Goal: Task Accomplishment & Management: Complete application form

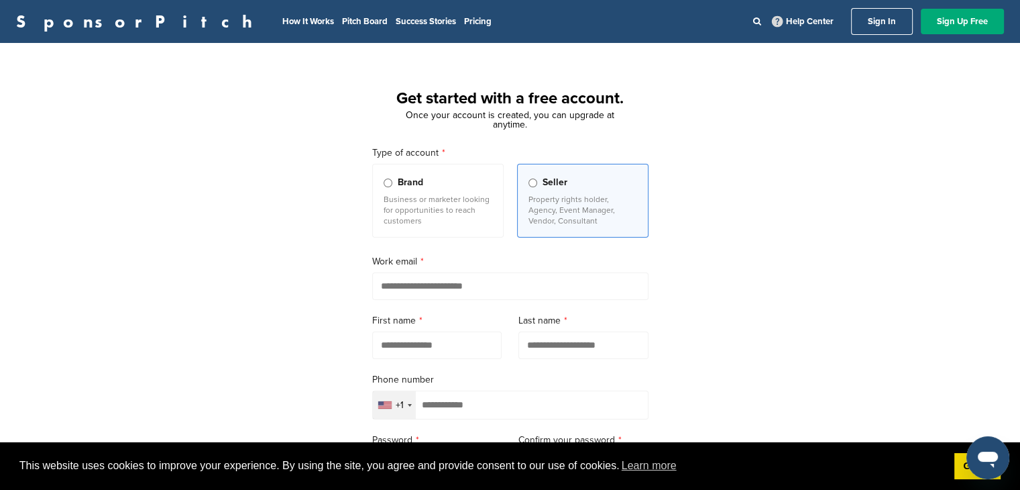
click at [382, 179] on label "Brand Business or marketer looking for opportunities to reach customers" at bounding box center [437, 201] width 131 height 74
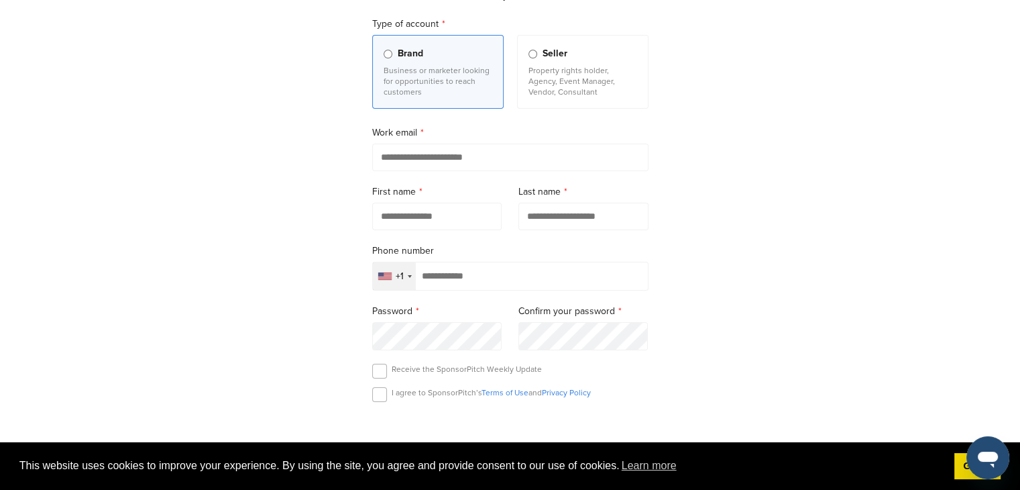
scroll to position [121, 0]
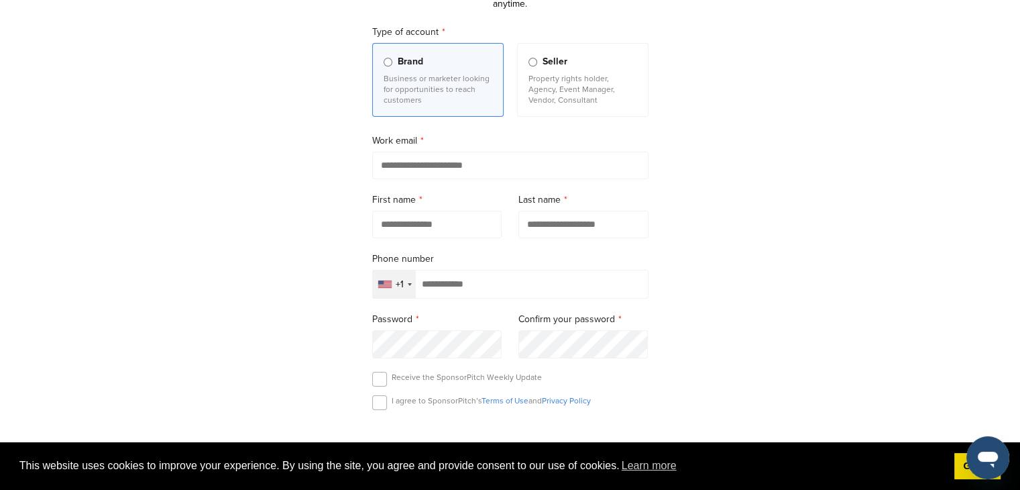
click at [413, 172] on input "email" at bounding box center [510, 165] width 276 height 27
type input "**********"
click at [397, 229] on input "text" at bounding box center [437, 224] width 130 height 27
type input "****"
type input "********"
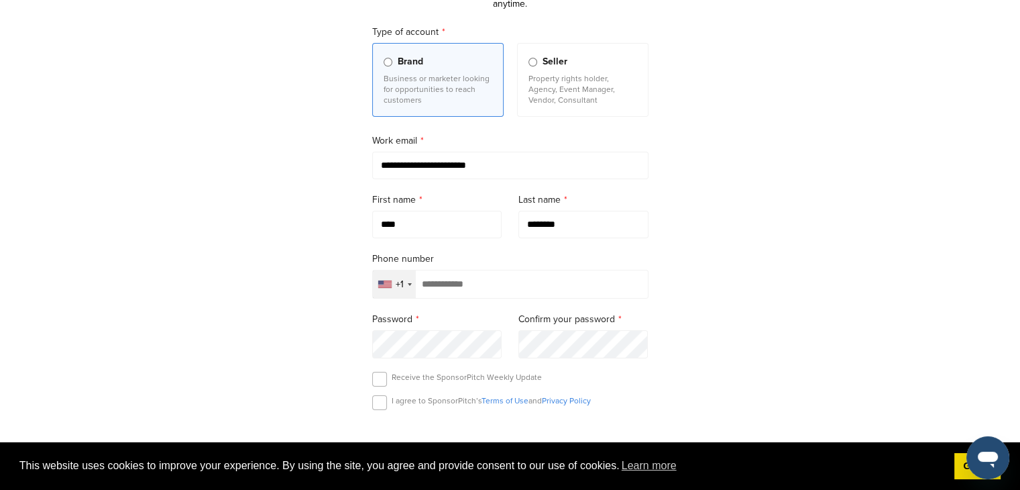
type input "**********"
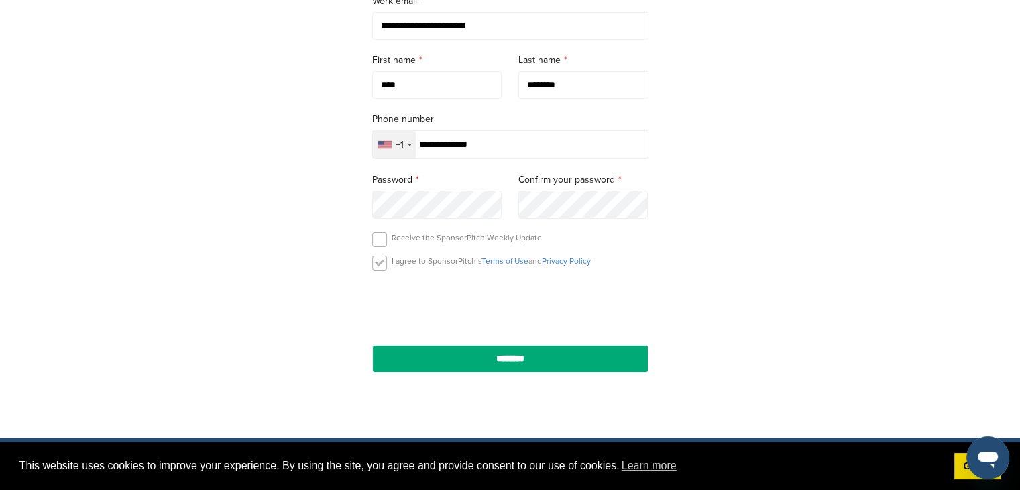
click at [380, 267] on label at bounding box center [379, 263] width 15 height 15
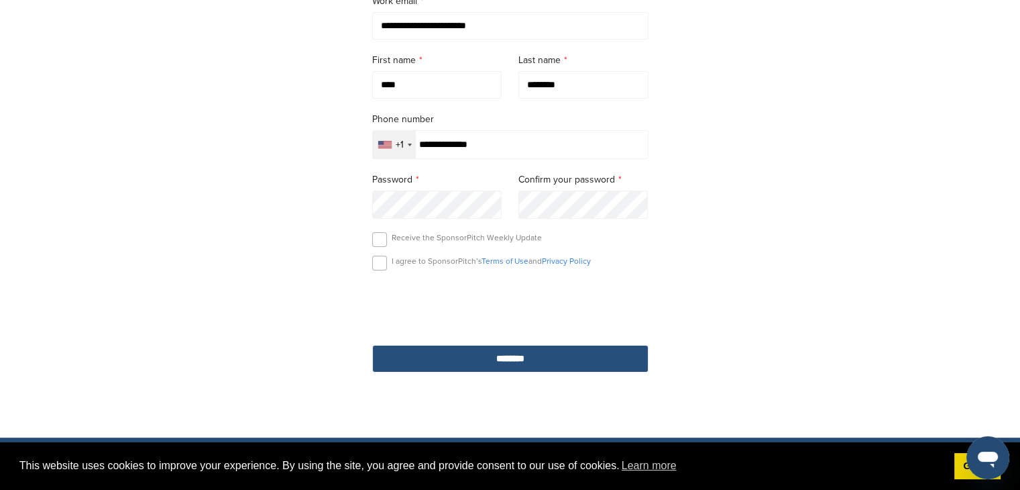
click at [505, 359] on input "********" at bounding box center [510, 358] width 276 height 27
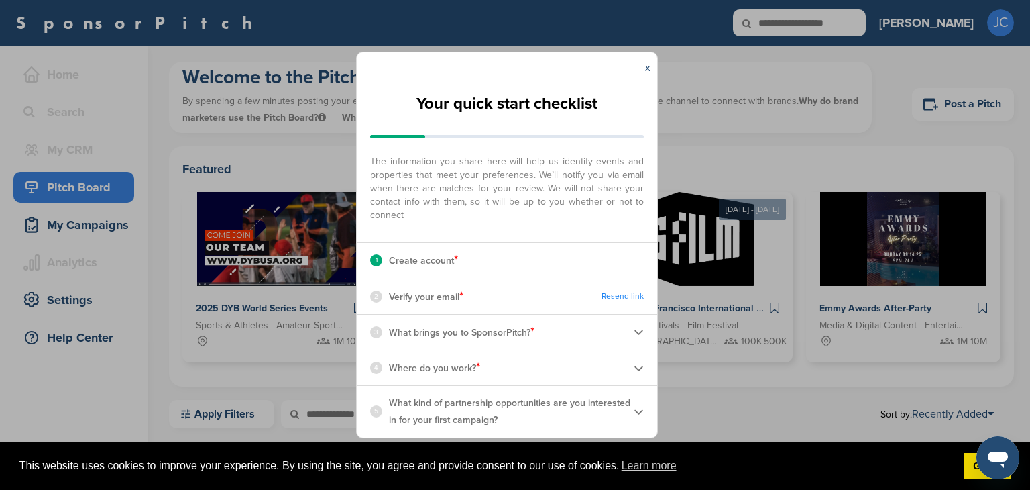
click at [403, 304] on p "Verify your email *" at bounding box center [426, 296] width 74 height 17
click at [376, 298] on div "2" at bounding box center [376, 296] width 12 height 12
click at [646, 70] on link "x" at bounding box center [647, 67] width 5 height 13
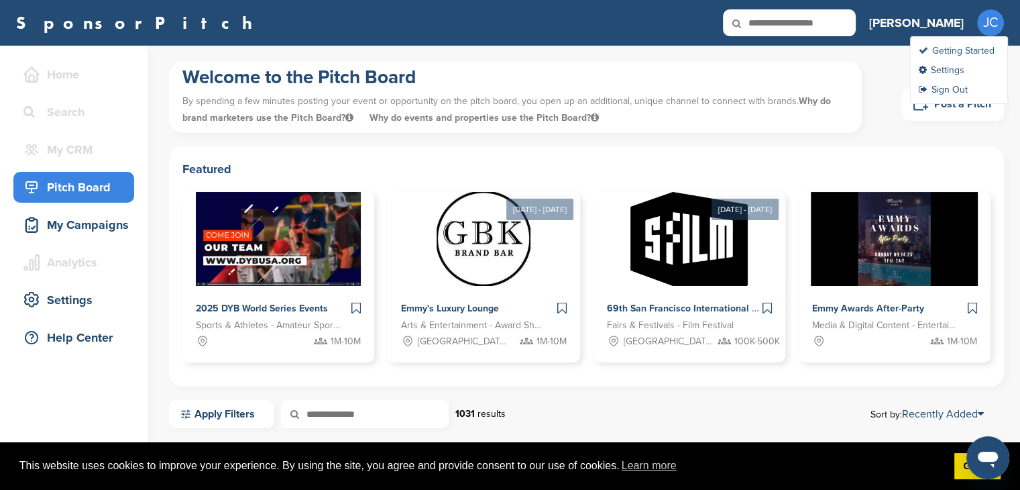
click at [979, 46] on link "Getting Started" at bounding box center [957, 50] width 76 height 11
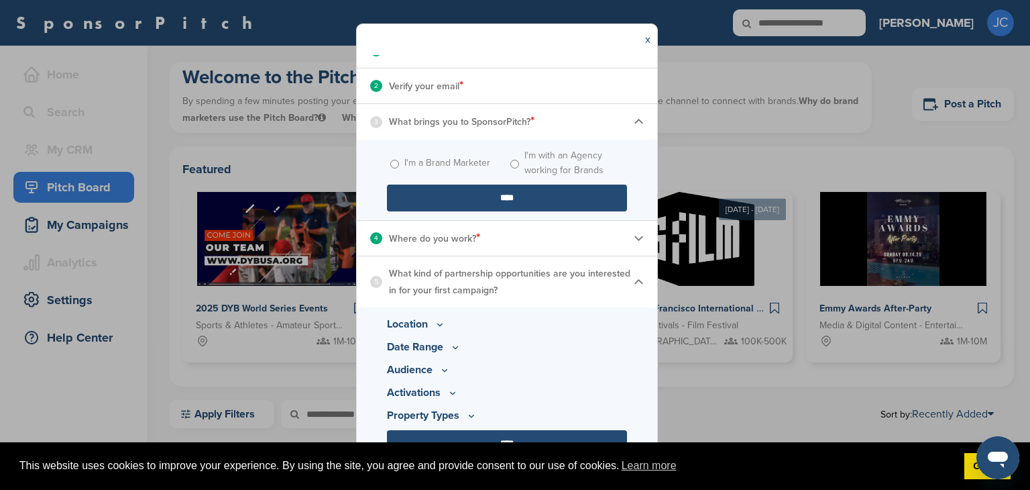
scroll to position [182, 0]
click at [969, 462] on link "Got it!" at bounding box center [987, 466] width 46 height 27
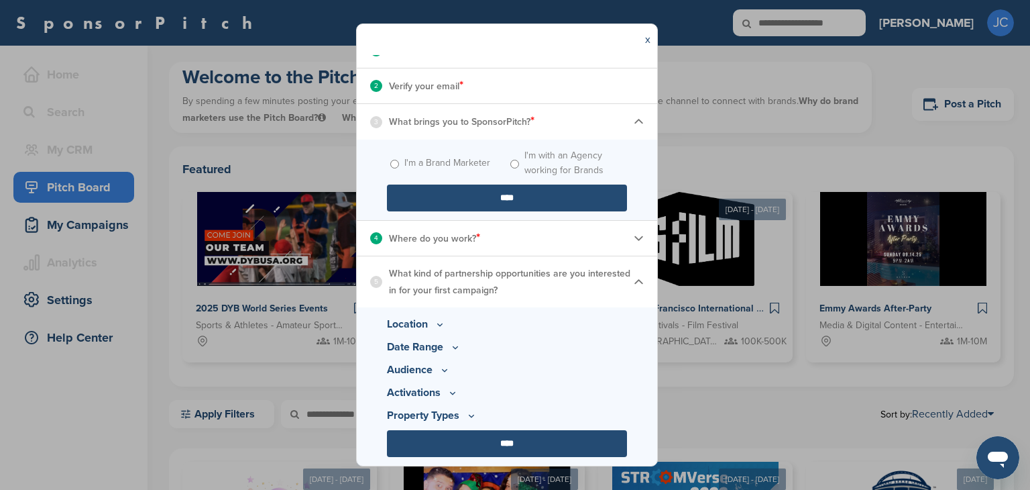
click at [437, 320] on icon at bounding box center [440, 324] width 11 height 11
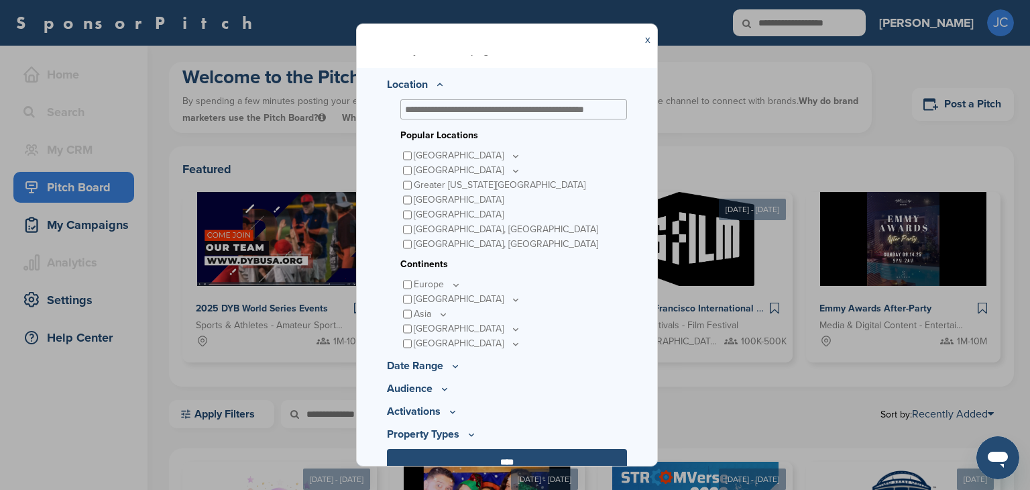
scroll to position [440, 0]
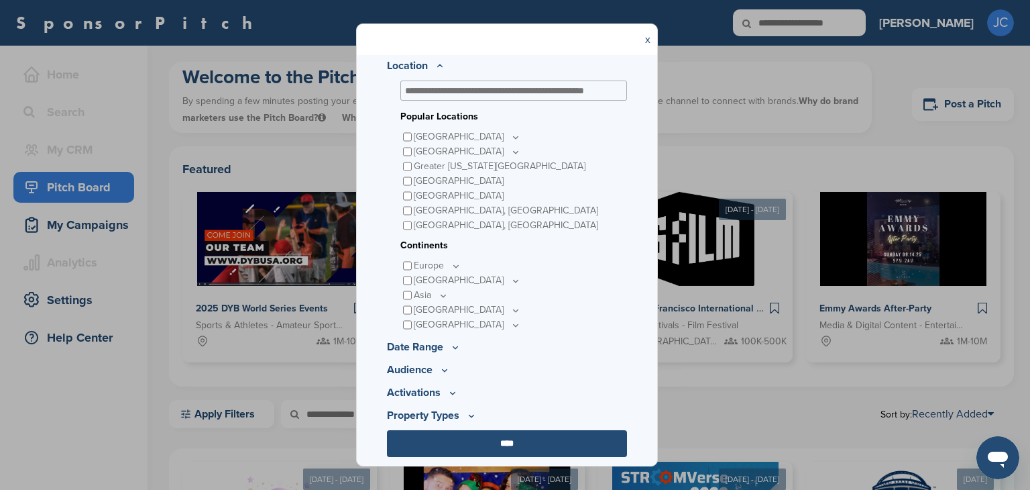
click at [455, 341] on icon at bounding box center [455, 346] width 11 height 11
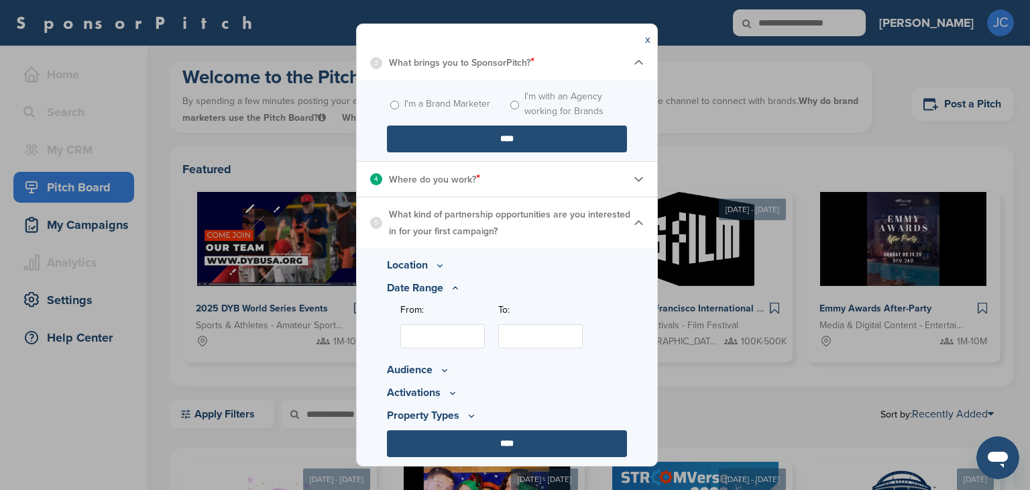
click at [459, 331] on input "From:" at bounding box center [442, 336] width 85 height 24
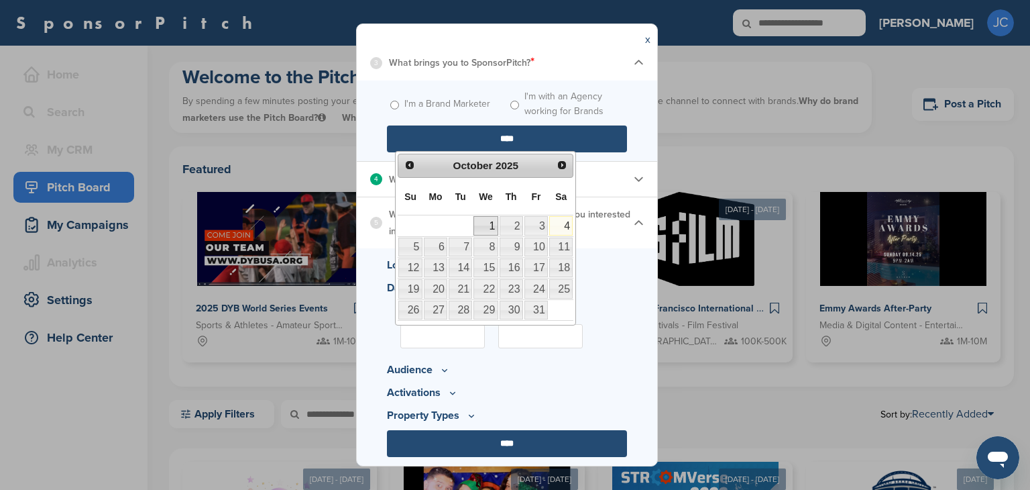
click at [491, 223] on link "1" at bounding box center [486, 225] width 24 height 19
type input "**********"
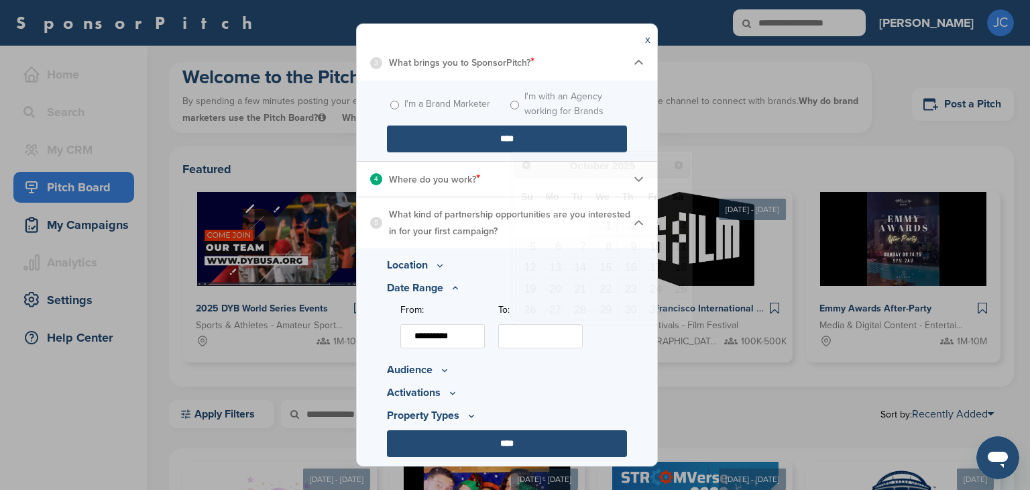
click at [550, 339] on input "To:" at bounding box center [540, 336] width 85 height 24
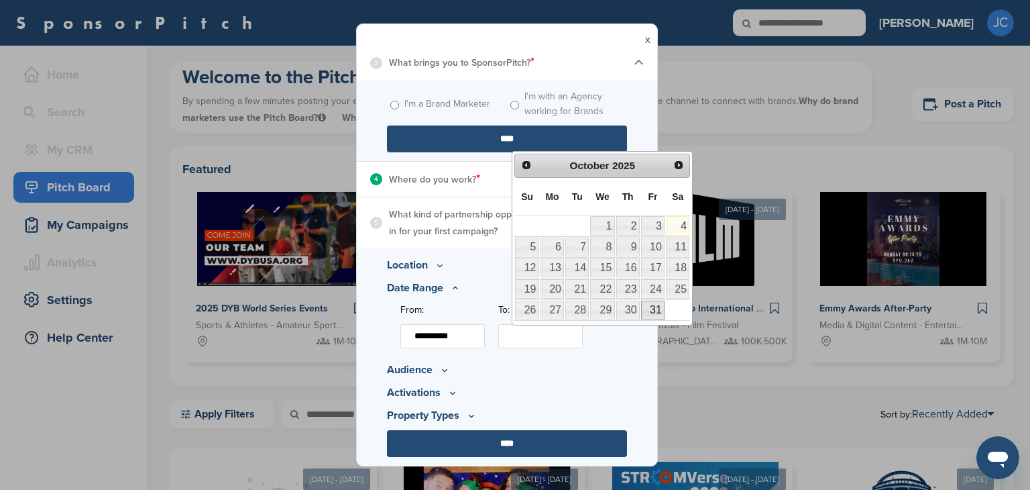
click at [657, 304] on link "31" at bounding box center [652, 309] width 23 height 19
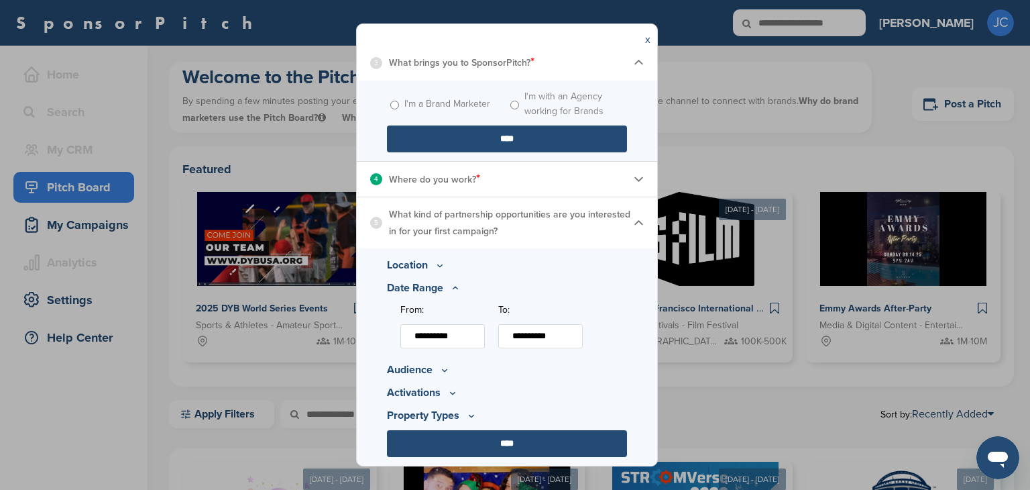
click at [574, 333] on input "**********" at bounding box center [540, 336] width 85 height 24
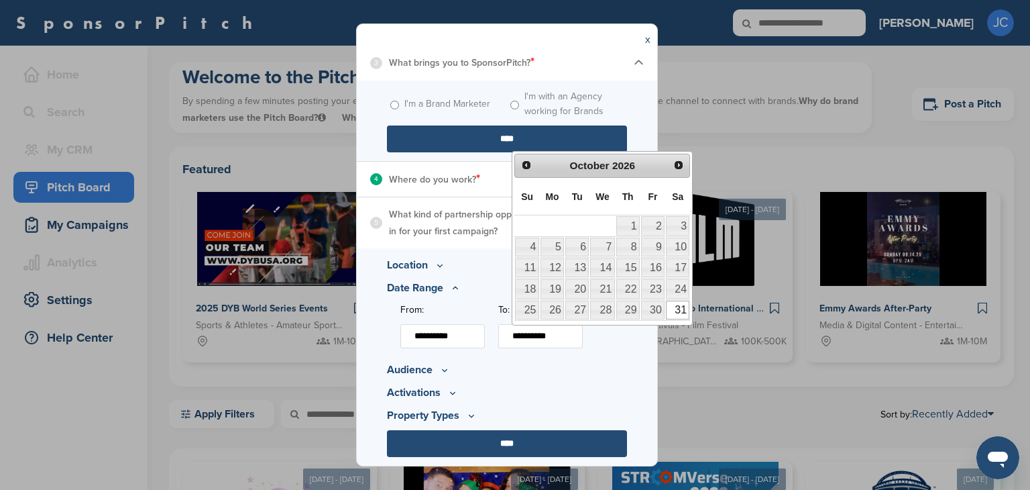
type input "**********"
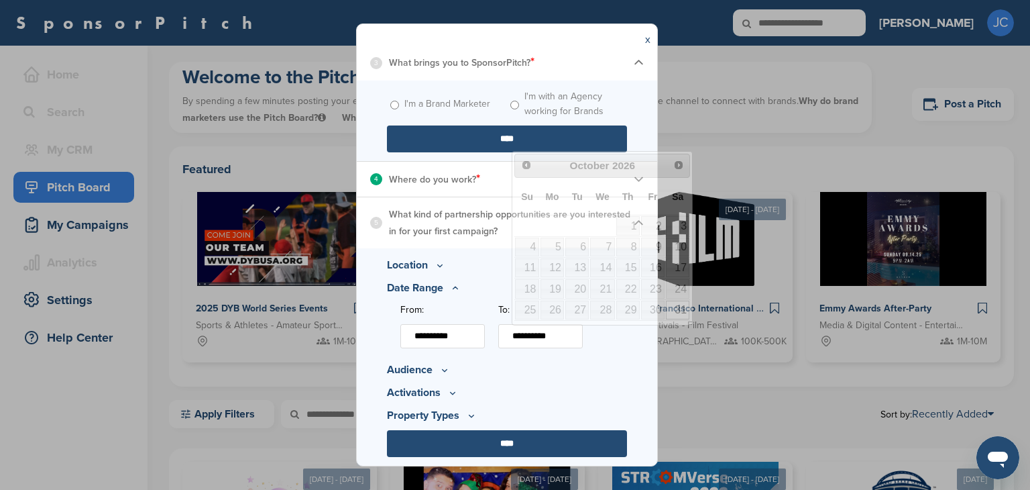
click at [431, 367] on p "Audience" at bounding box center [507, 370] width 240 height 16
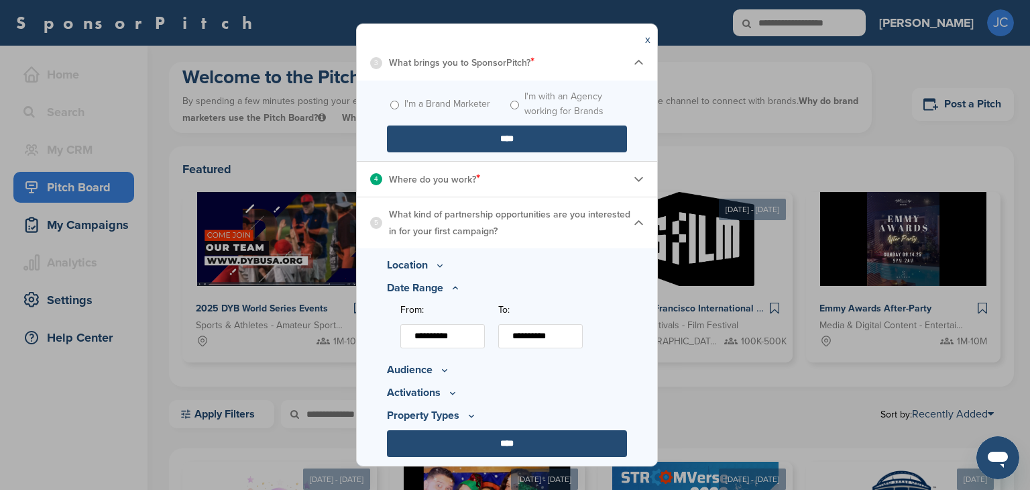
click at [441, 368] on icon at bounding box center [444, 369] width 11 height 11
click at [478, 325] on icon at bounding box center [478, 326] width 11 height 11
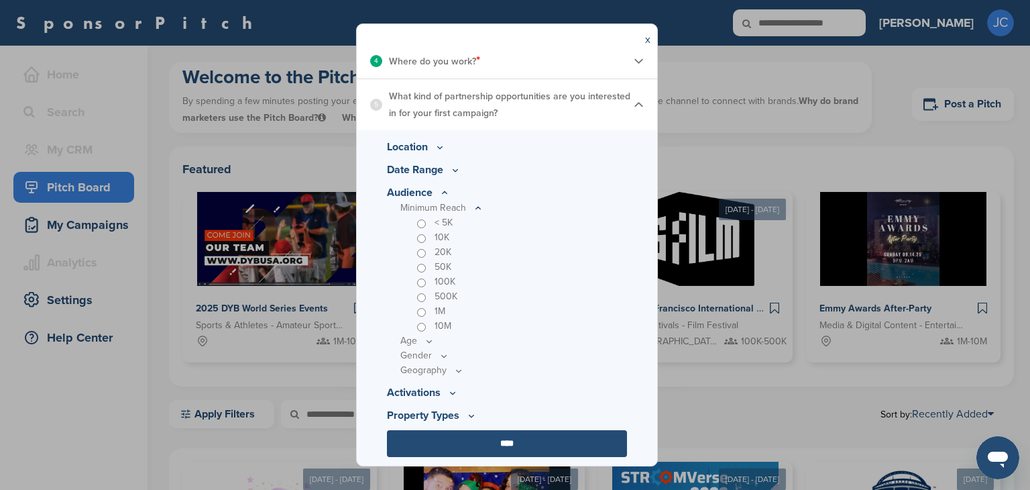
scroll to position [359, 0]
click at [435, 339] on p "Age" at bounding box center [513, 340] width 227 height 15
click at [430, 341] on icon at bounding box center [429, 341] width 5 height 2
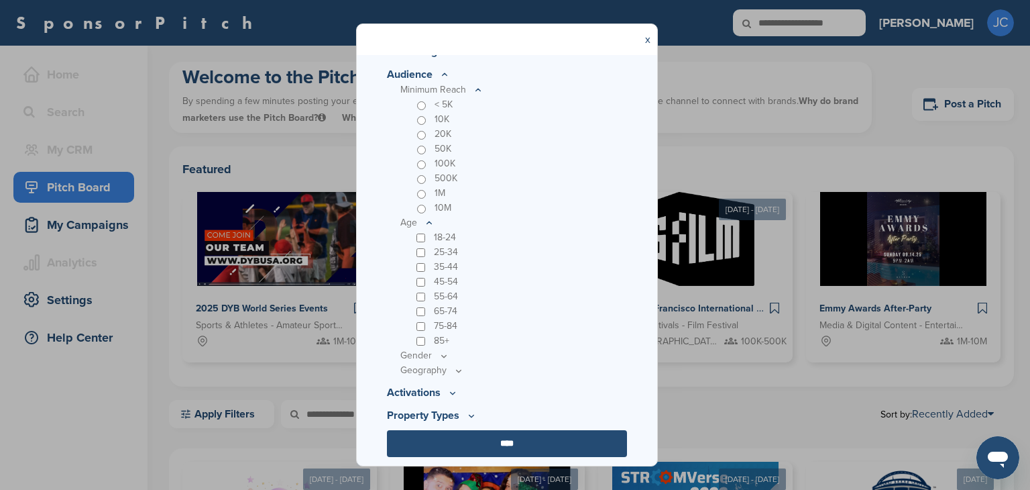
scroll to position [477, 0]
click at [451, 388] on icon at bounding box center [452, 392] width 11 height 11
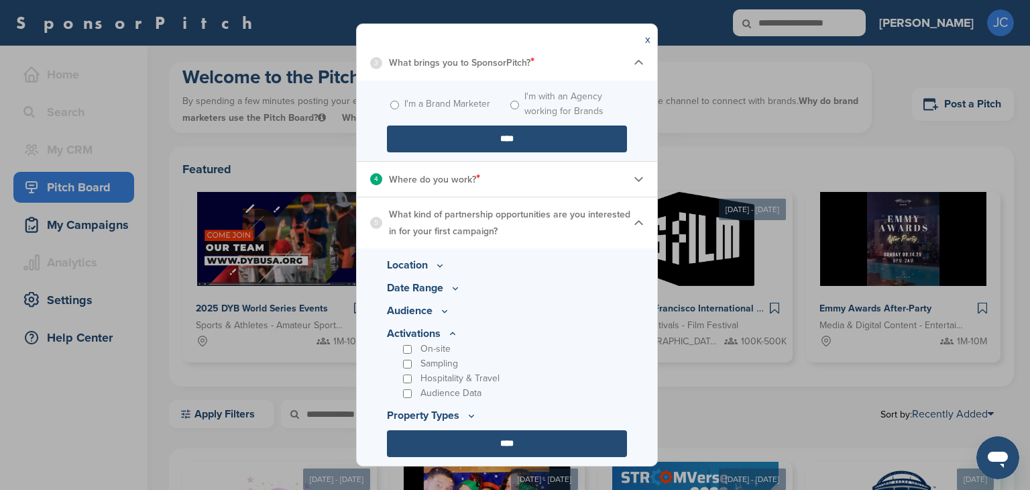
scroll to position [241, 0]
click at [410, 386] on div "Audience Data" at bounding box center [513, 393] width 227 height 15
click at [472, 414] on icon at bounding box center [471, 415] width 11 height 11
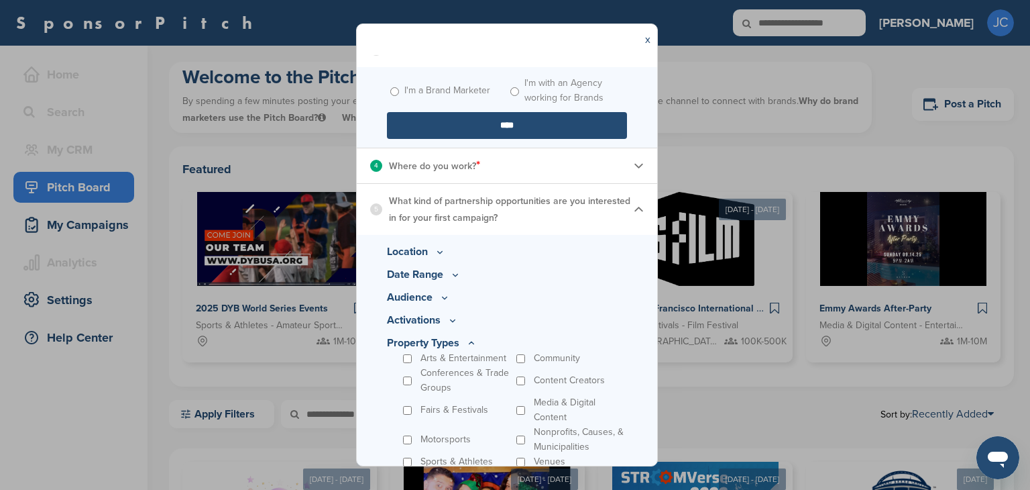
scroll to position [252, 0]
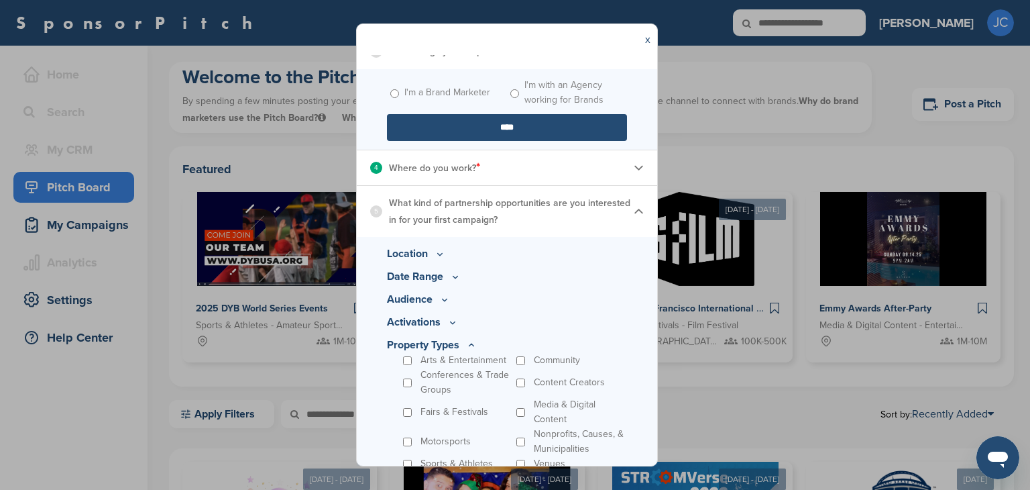
click at [445, 299] on icon at bounding box center [444, 299] width 11 height 11
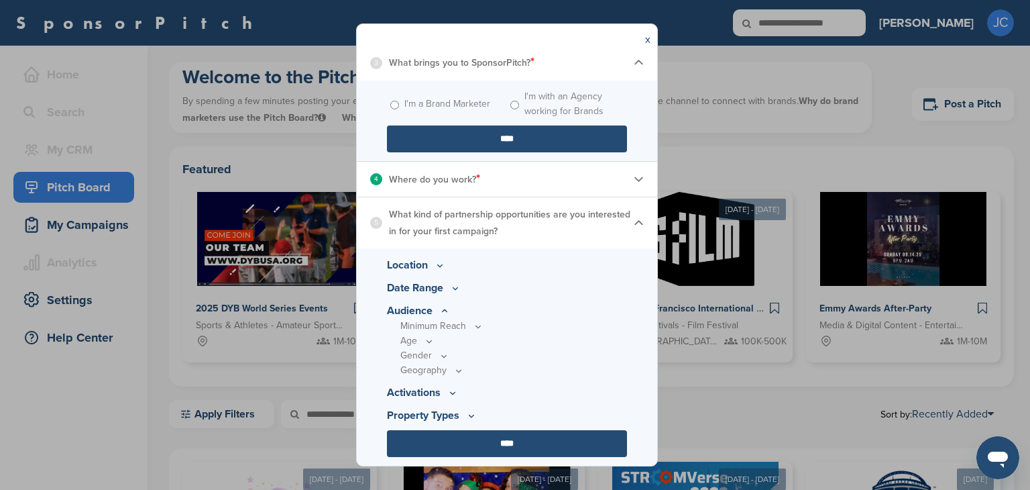
click at [457, 367] on icon at bounding box center [458, 370] width 11 height 11
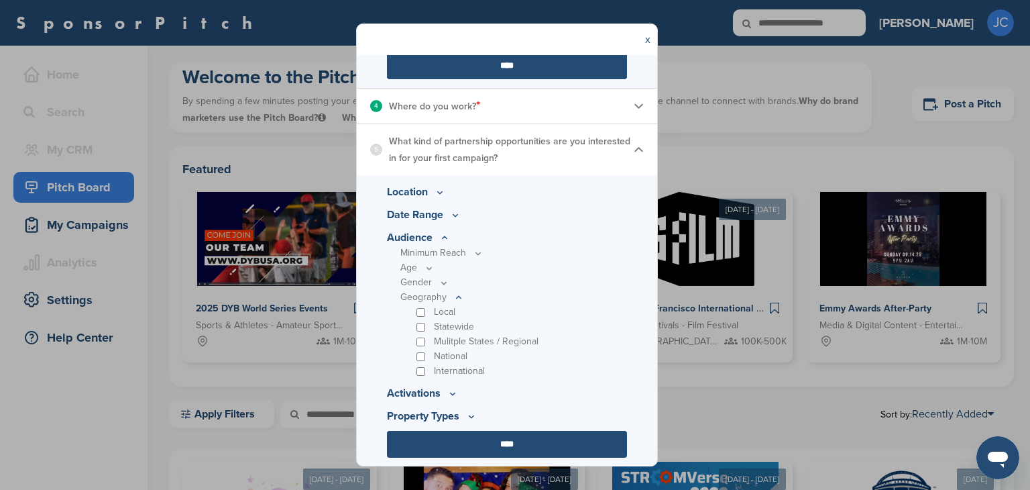
scroll to position [313, 0]
click at [455, 355] on p "National" at bounding box center [451, 356] width 34 height 15
click at [444, 284] on icon at bounding box center [444, 283] width 5 height 2
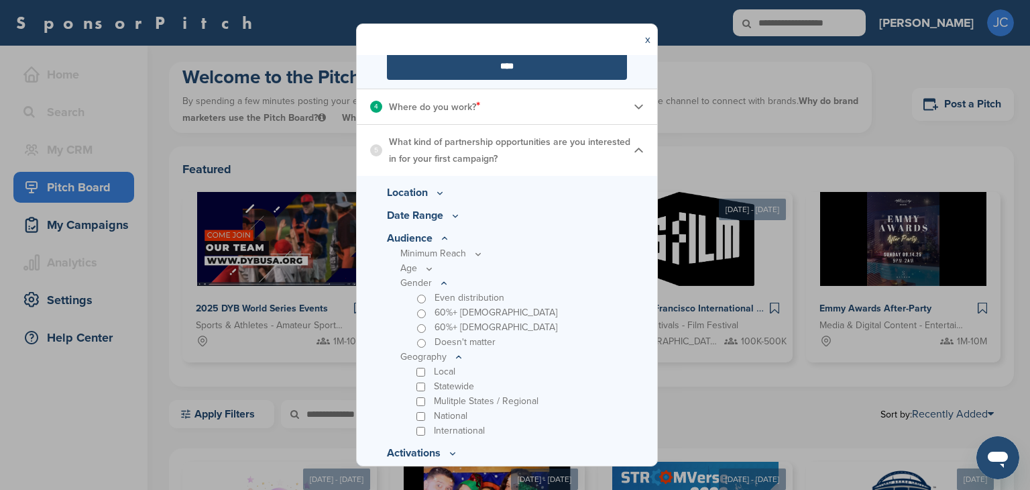
click at [480, 341] on p "Doesn't matter" at bounding box center [465, 342] width 61 height 15
click at [488, 340] on p "Doesn't matter" at bounding box center [465, 342] width 61 height 15
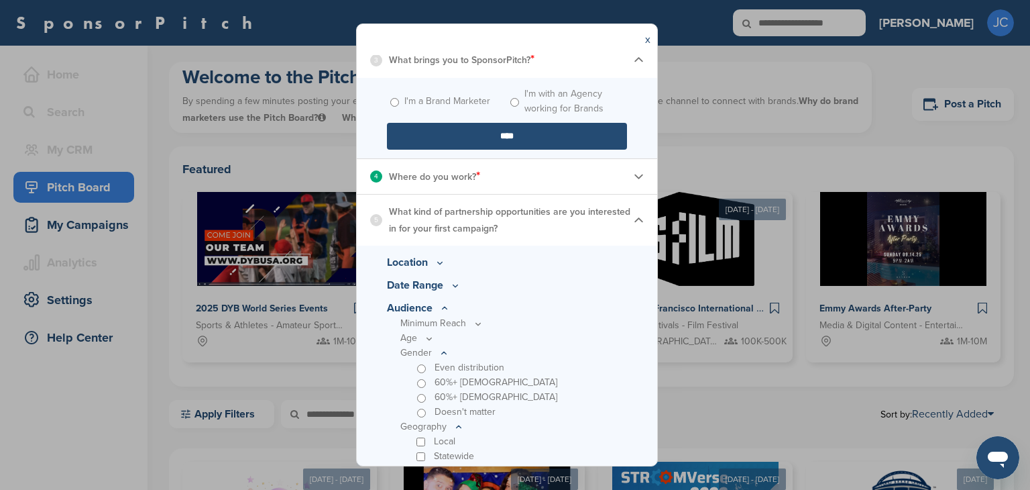
scroll to position [242, 0]
click at [431, 340] on icon at bounding box center [429, 340] width 5 height 2
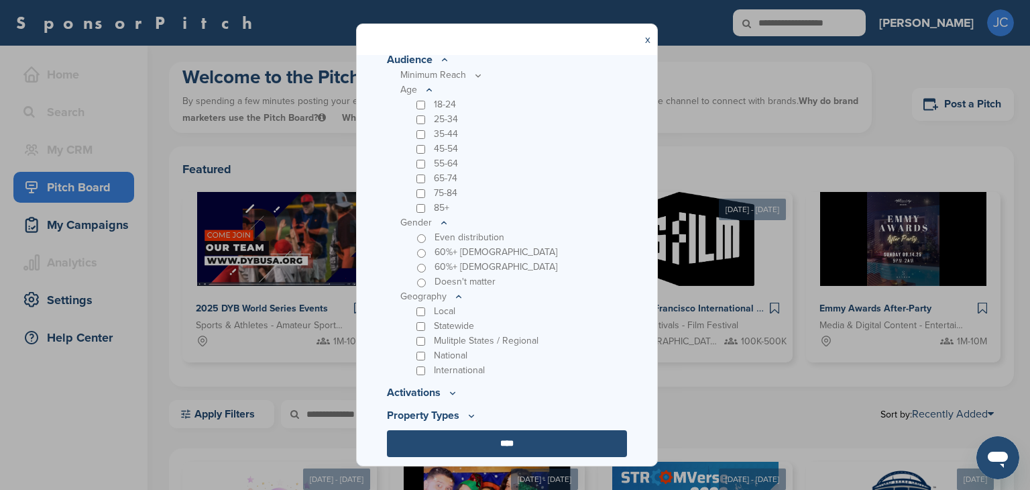
scroll to position [492, 0]
click at [454, 390] on icon at bounding box center [452, 392] width 11 height 11
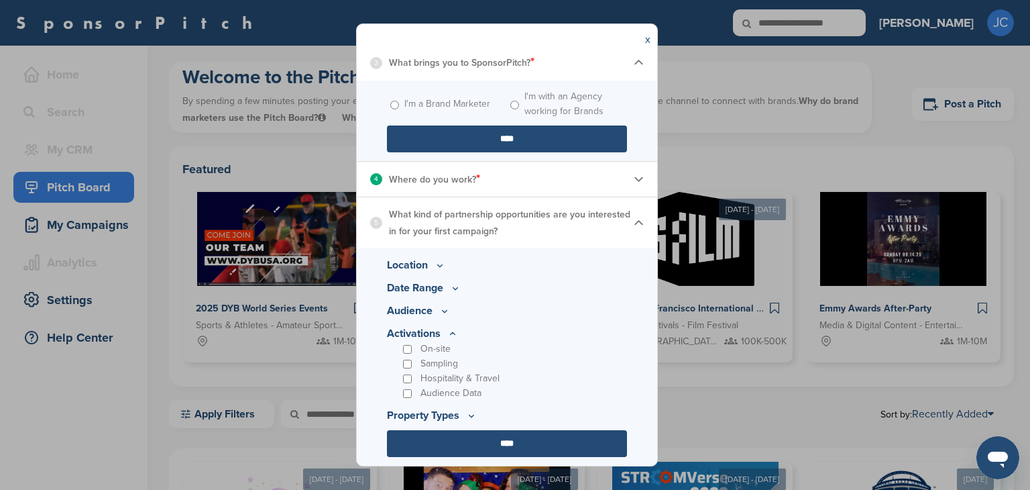
click at [470, 416] on icon at bounding box center [471, 415] width 11 height 11
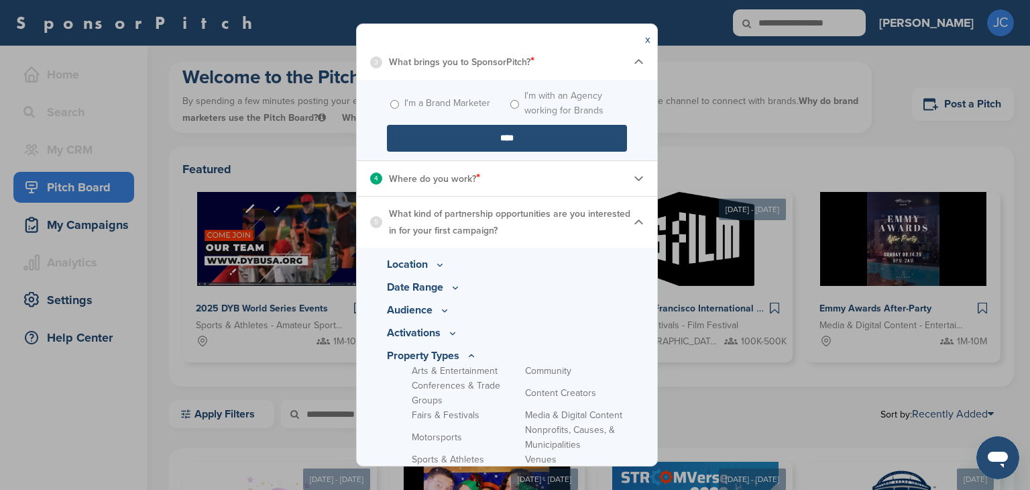
scroll to position [300, 0]
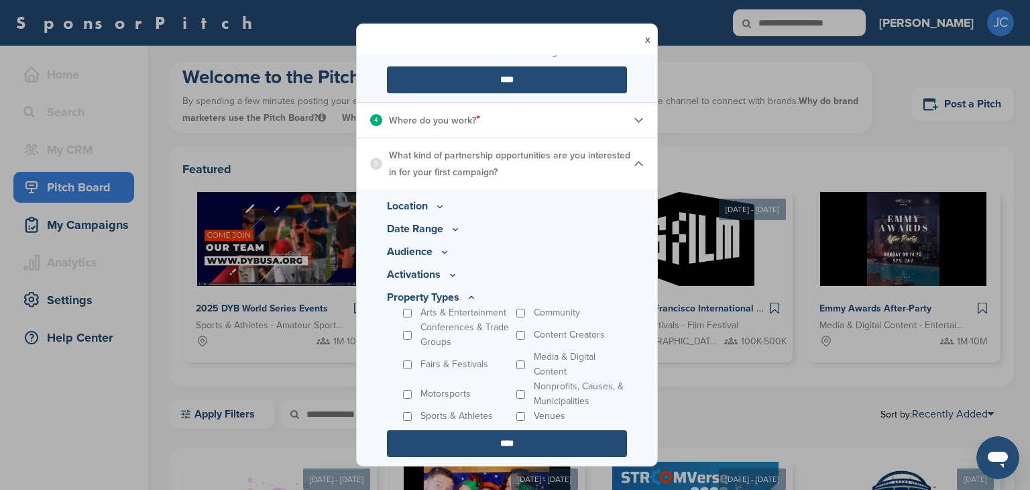
click at [508, 441] on input "****" at bounding box center [507, 443] width 240 height 27
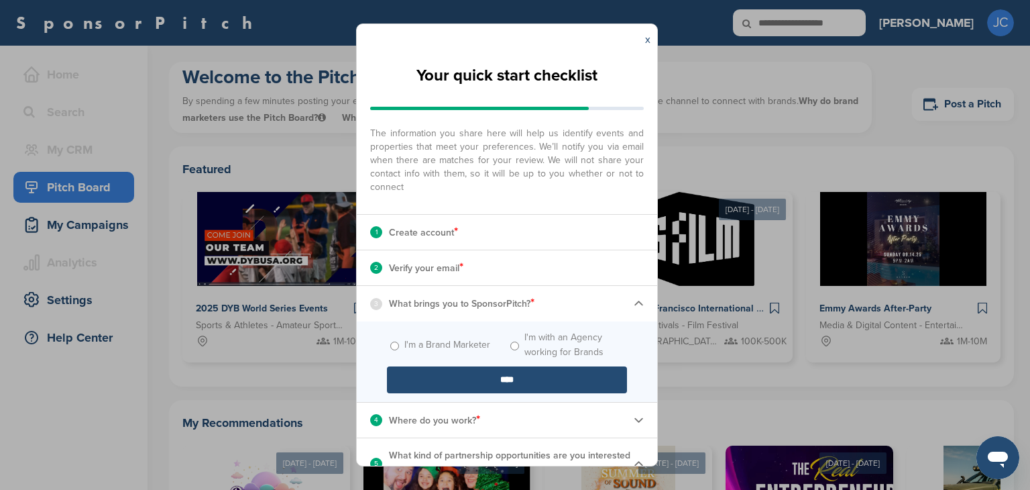
drag, startPoint x: 0, startPoint y: 0, endPoint x: 543, endPoint y: 192, distance: 576.1
click at [543, 192] on div "**********" at bounding box center [507, 260] width 300 height 410
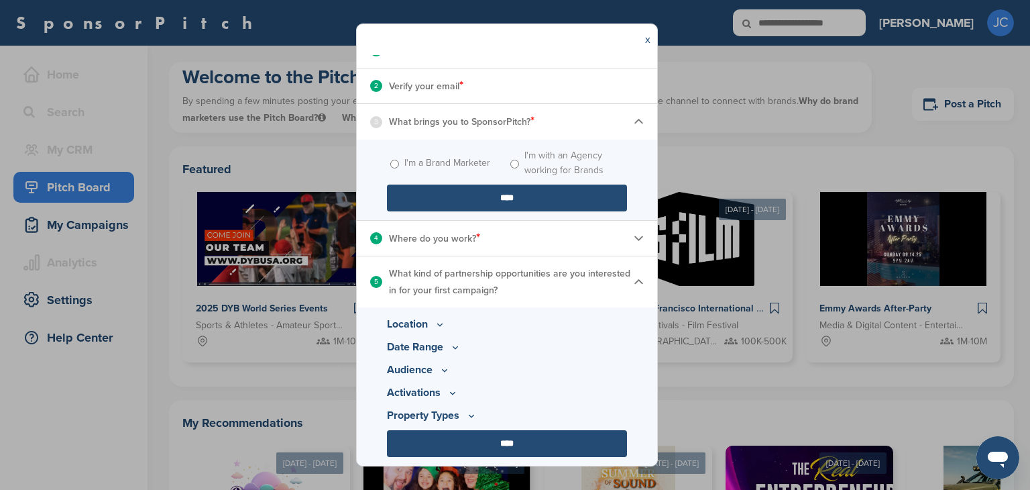
click at [588, 251] on div "4 Where do you work? *" at bounding box center [507, 238] width 300 height 35
click at [469, 250] on div "4 Where do you work? *" at bounding box center [507, 238] width 300 height 35
click at [634, 241] on img at bounding box center [639, 238] width 10 height 10
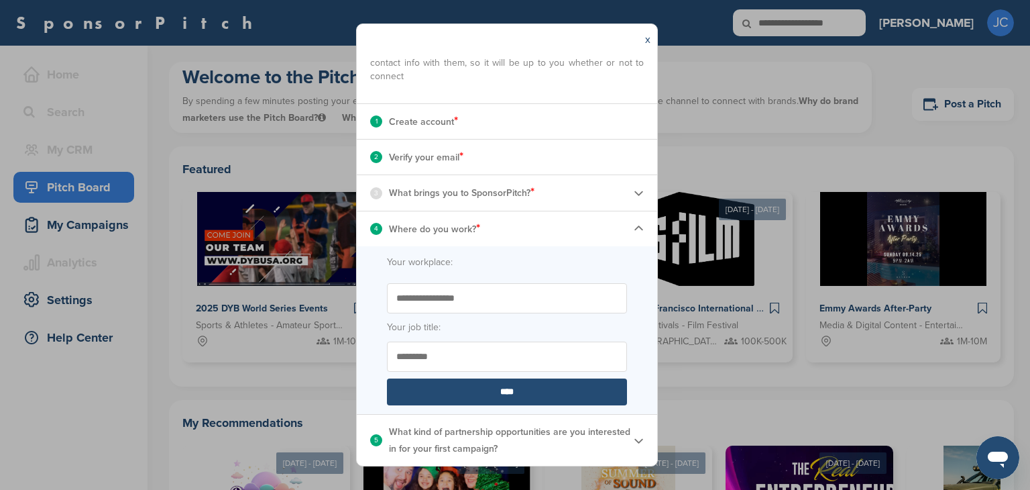
click at [634, 192] on img at bounding box center [639, 193] width 10 height 10
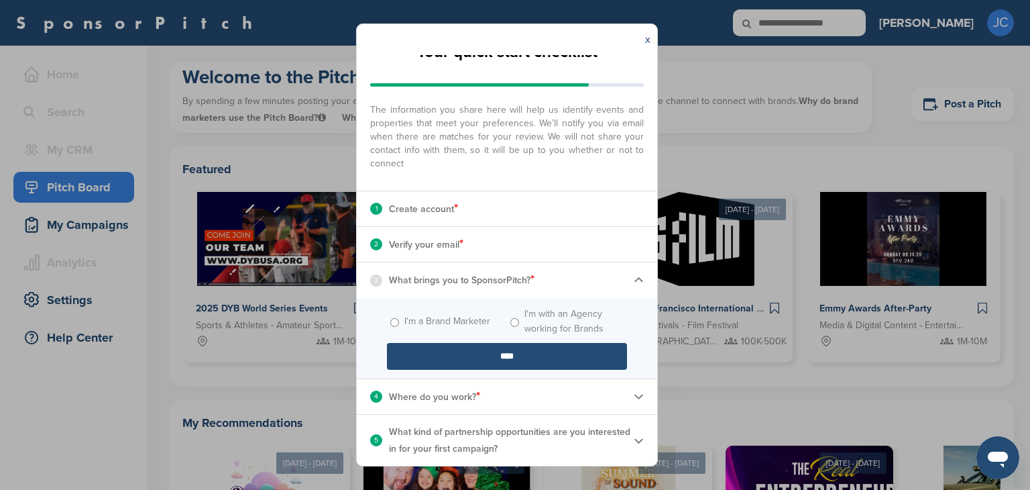
click at [483, 355] on input "****" at bounding box center [507, 356] width 240 height 27
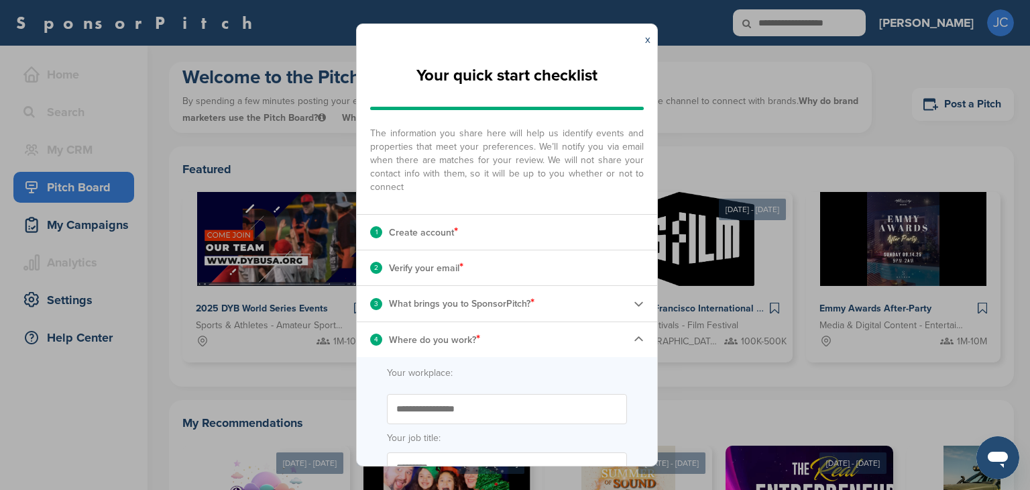
scroll to position [111, 0]
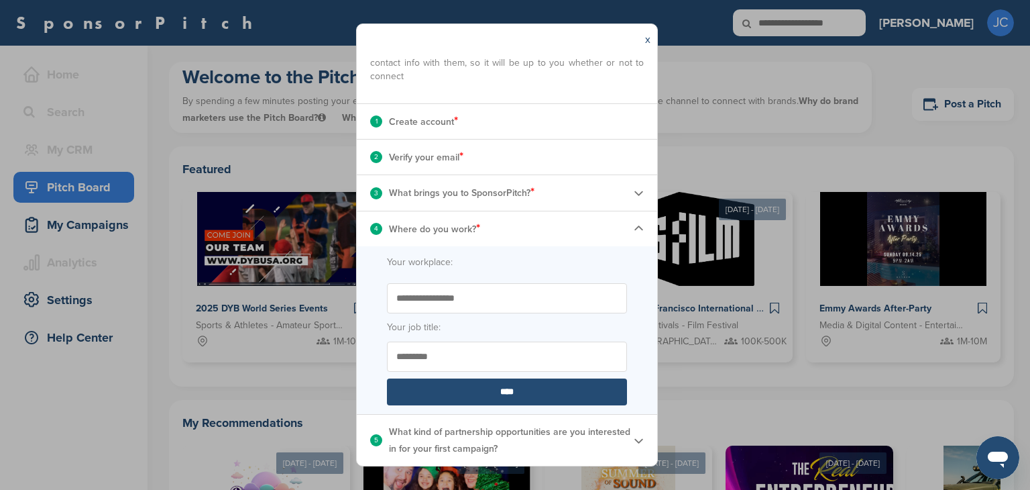
click at [634, 190] on img at bounding box center [639, 193] width 10 height 10
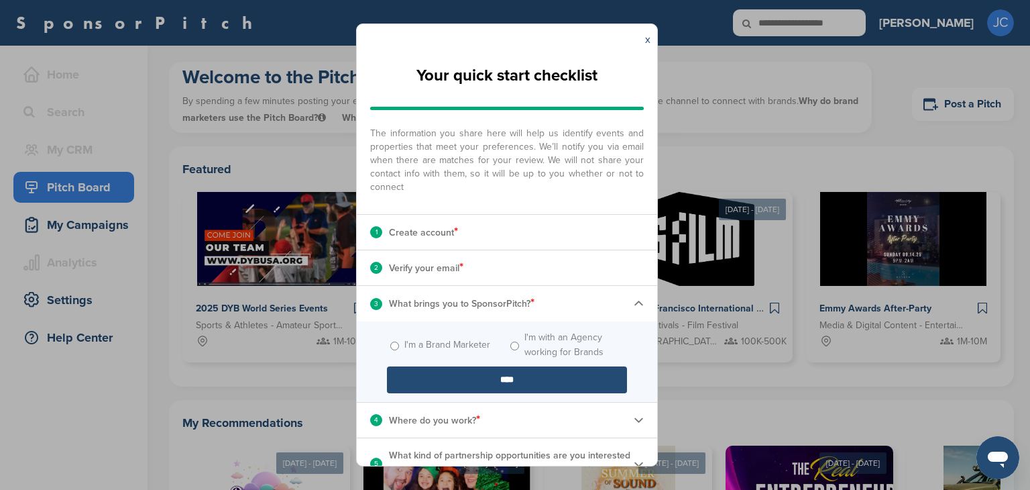
scroll to position [24, 0]
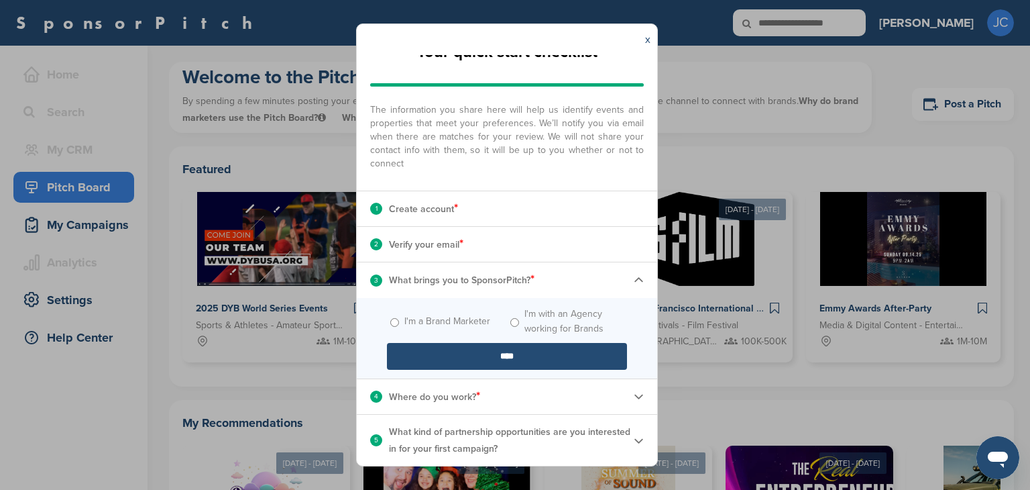
click at [634, 437] on img at bounding box center [639, 440] width 10 height 10
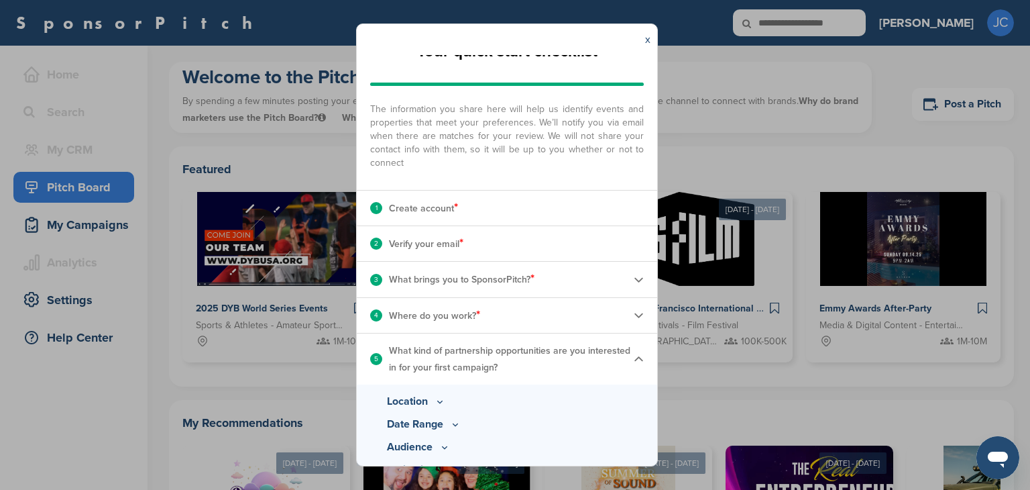
scroll to position [102, 0]
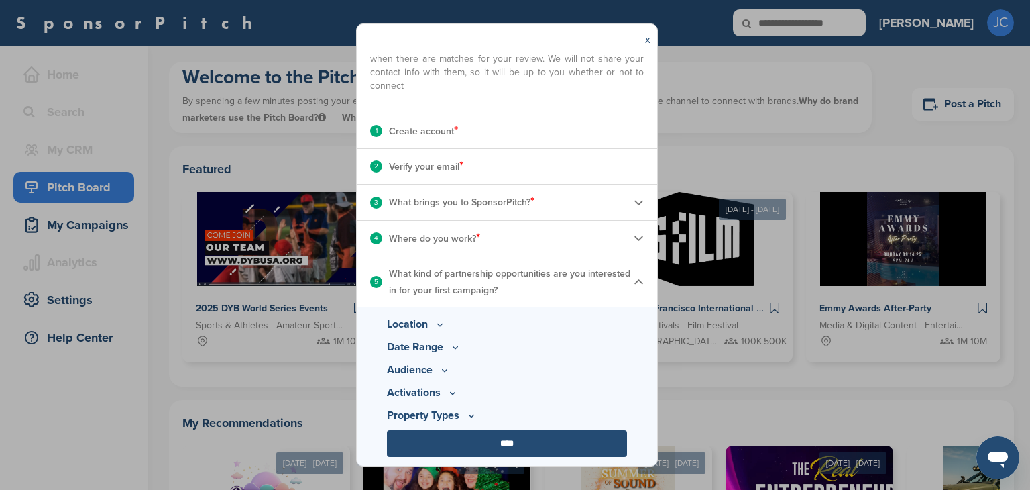
click at [440, 327] on icon at bounding box center [440, 324] width 11 height 11
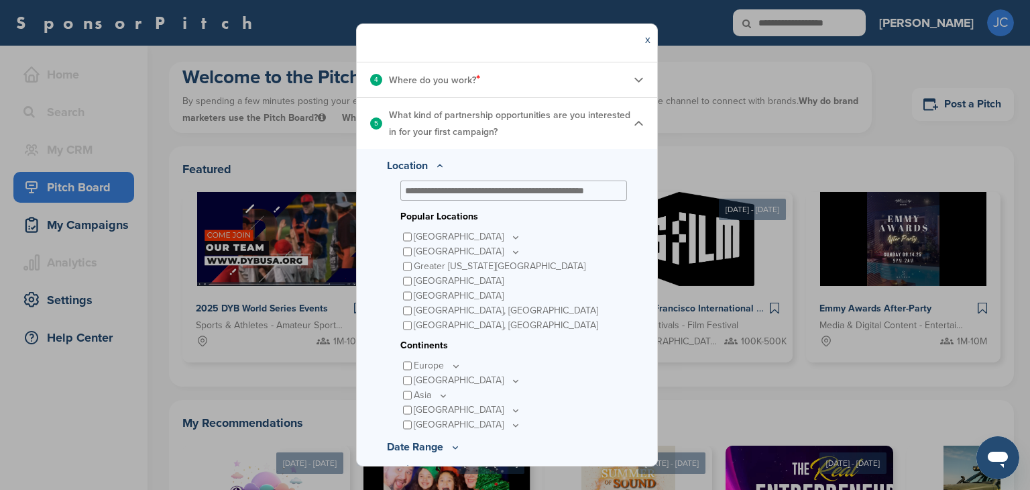
scroll to position [359, 0]
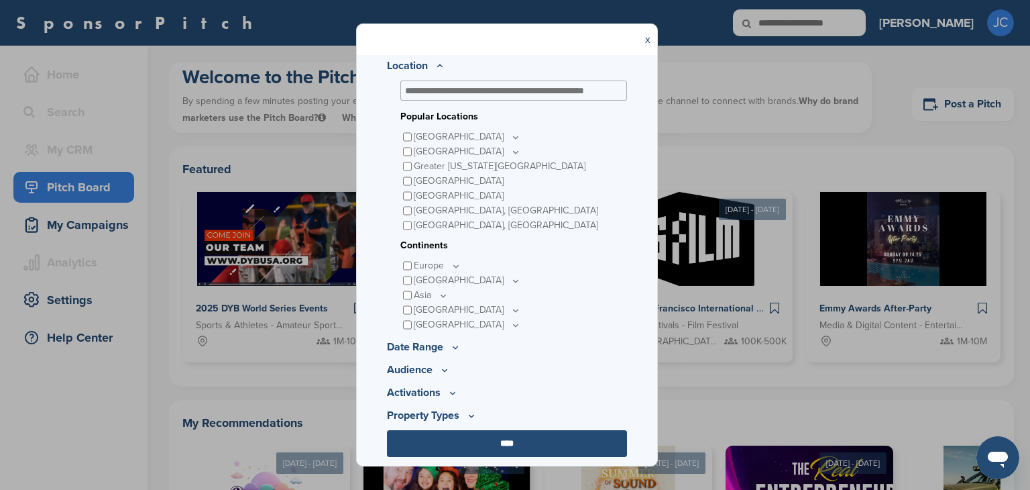
click at [453, 341] on icon at bounding box center [455, 346] width 11 height 11
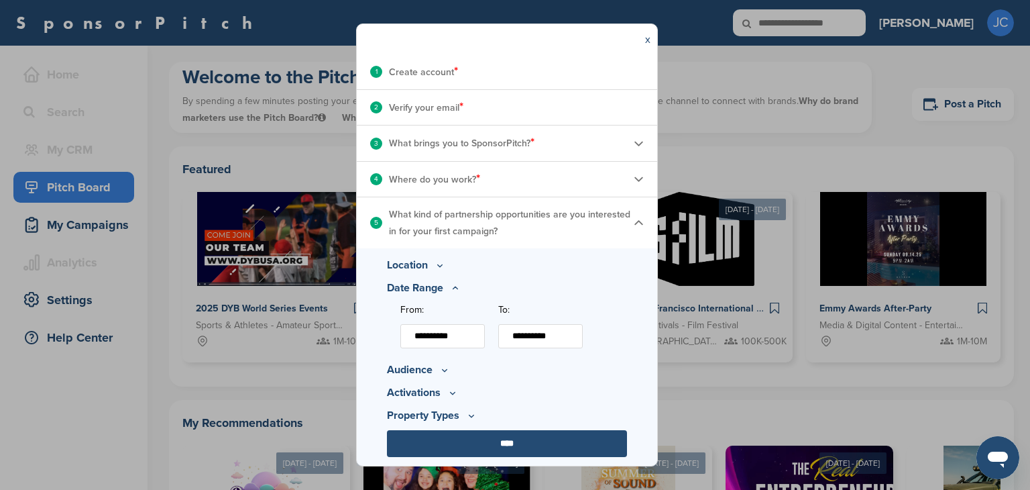
scroll to position [162, 0]
click at [443, 372] on icon at bounding box center [444, 369] width 11 height 11
click at [510, 445] on input "****" at bounding box center [507, 443] width 240 height 27
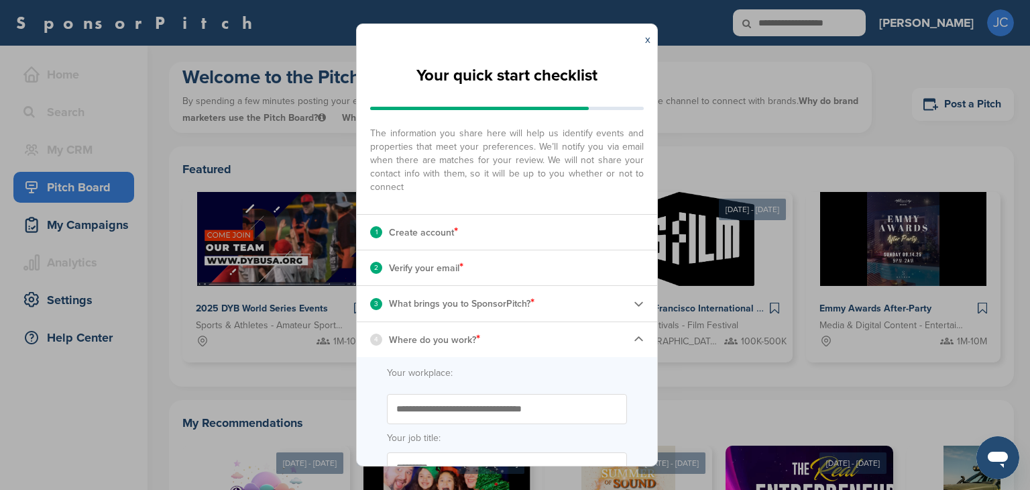
click at [634, 335] on img at bounding box center [639, 339] width 10 height 10
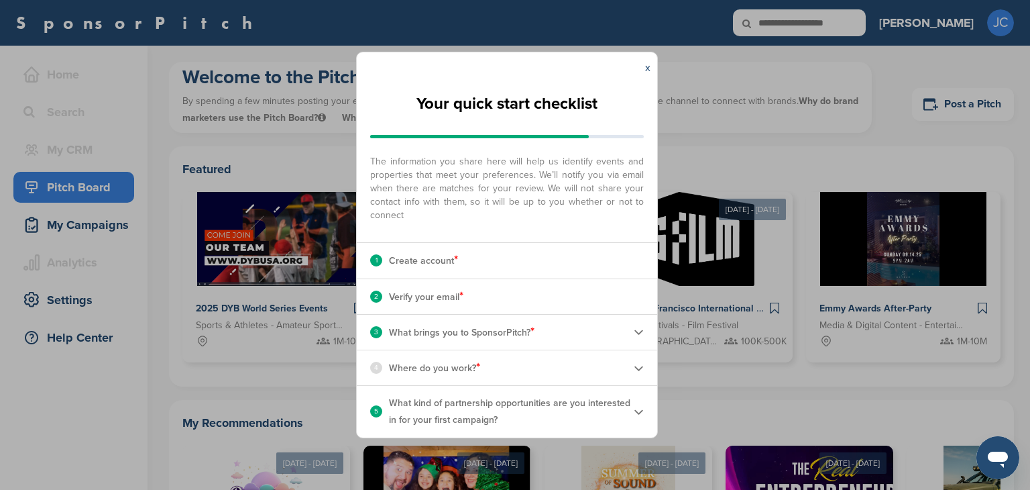
click at [636, 370] on img at bounding box center [639, 368] width 10 height 10
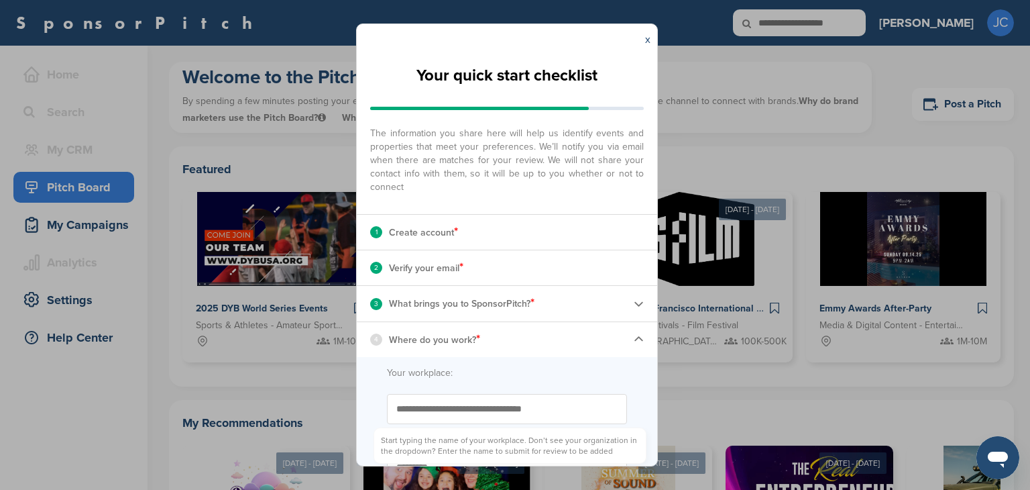
click at [408, 414] on input "Start typing the name of your workplace. Don’t see your organization in the dro…" at bounding box center [507, 409] width 240 height 30
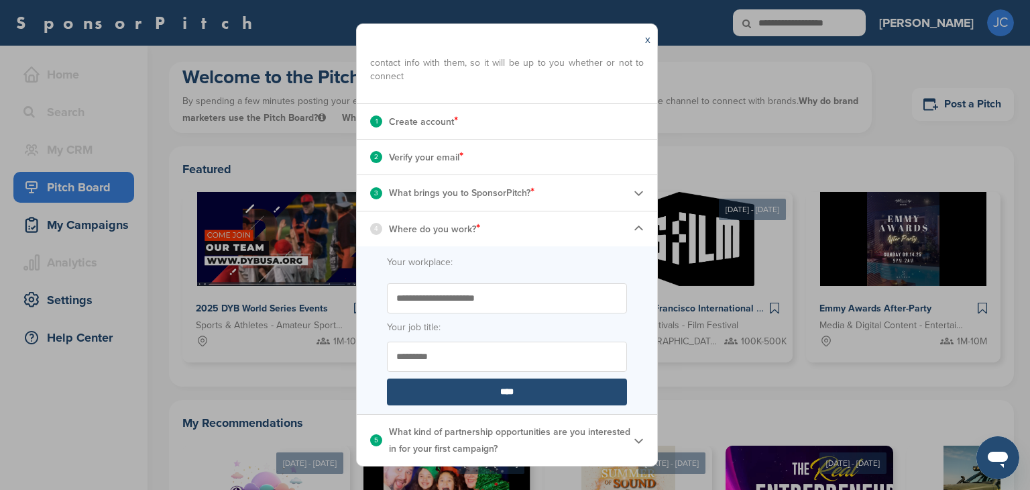
scroll to position [110, 0]
type input "**********"
click at [505, 384] on input "****" at bounding box center [507, 392] width 240 height 27
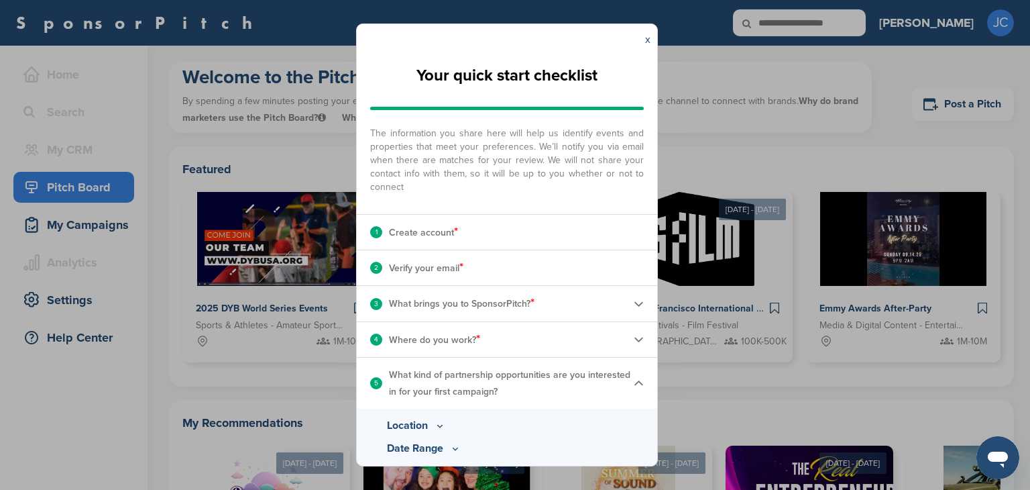
scroll to position [102, 0]
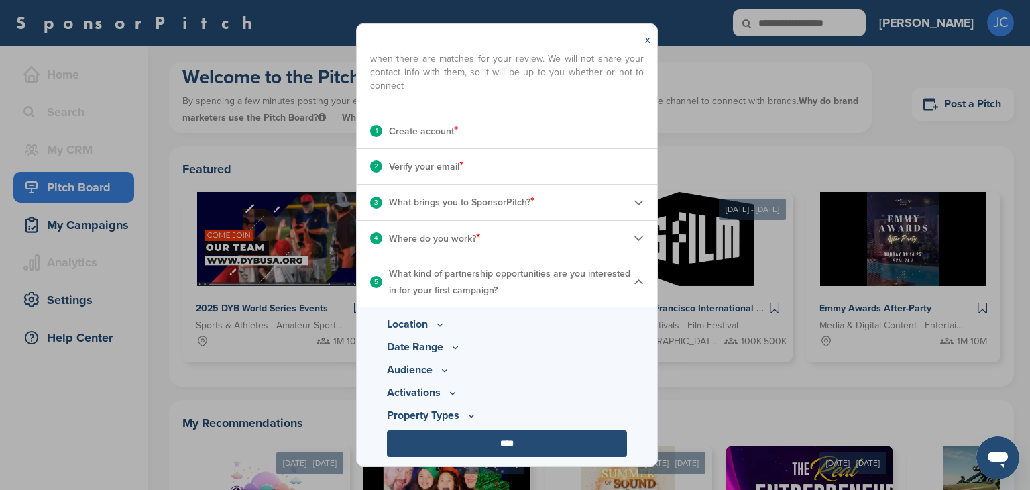
click at [517, 448] on input "****" at bounding box center [507, 443] width 240 height 27
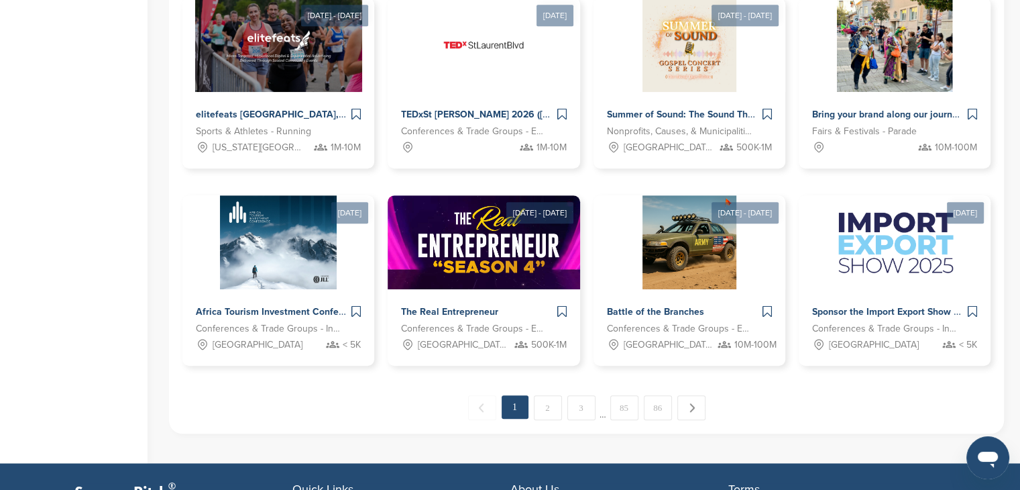
scroll to position [943, 0]
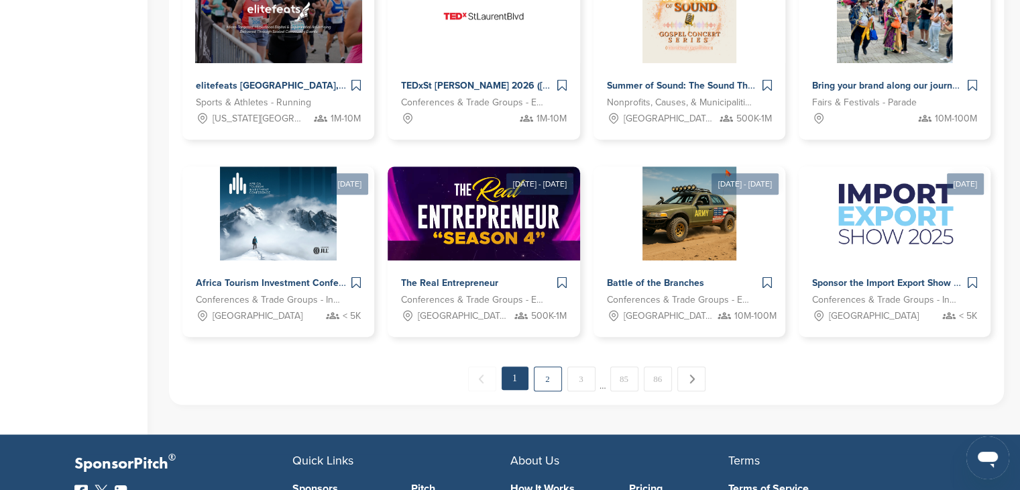
click at [547, 375] on link "2" at bounding box center [548, 378] width 28 height 25
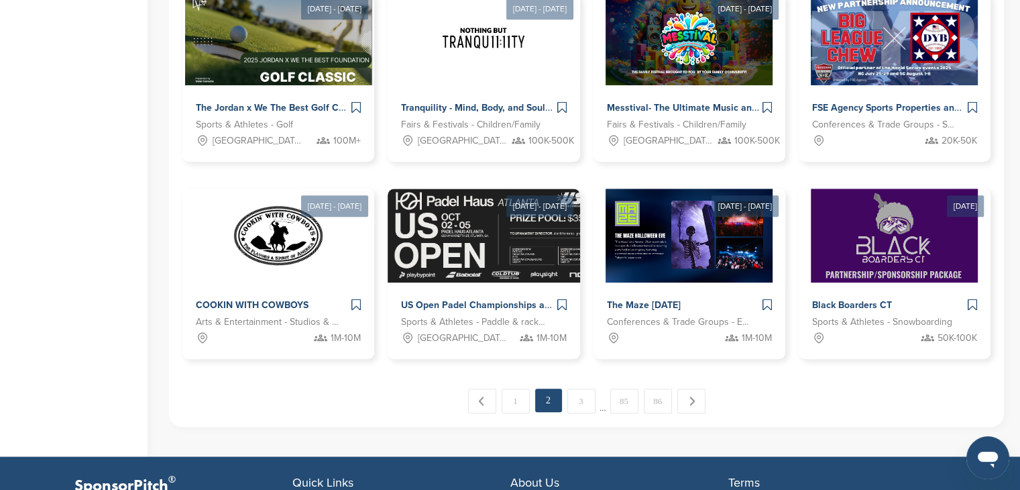
scroll to position [927, 0]
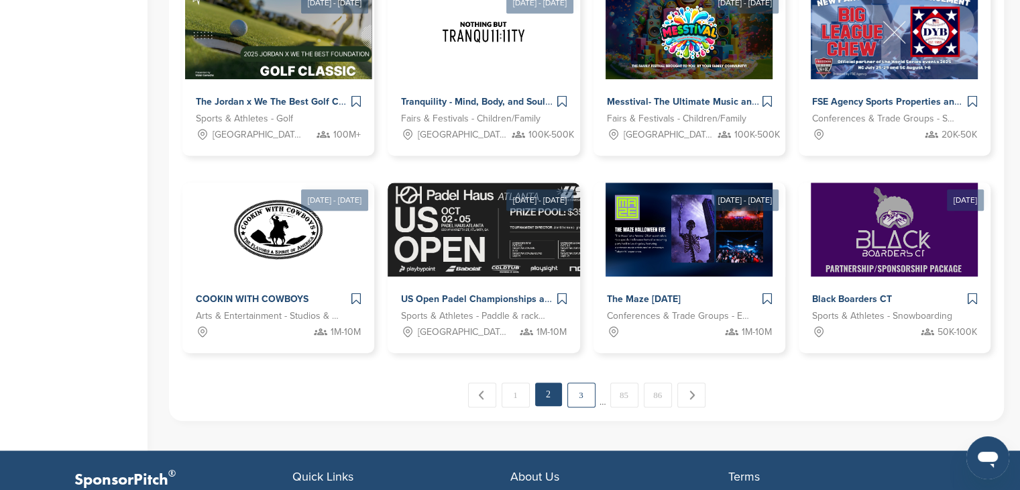
click at [579, 394] on link "3" at bounding box center [581, 394] width 28 height 25
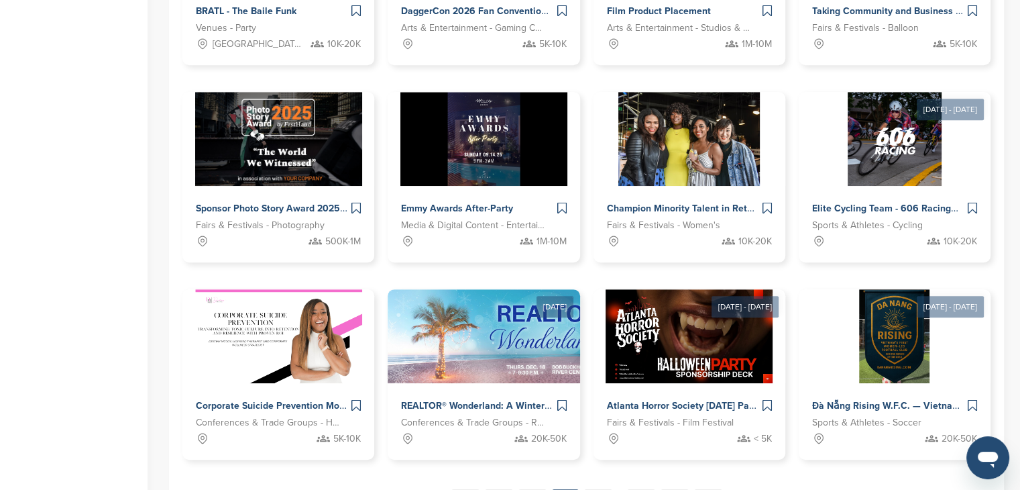
scroll to position [920, 0]
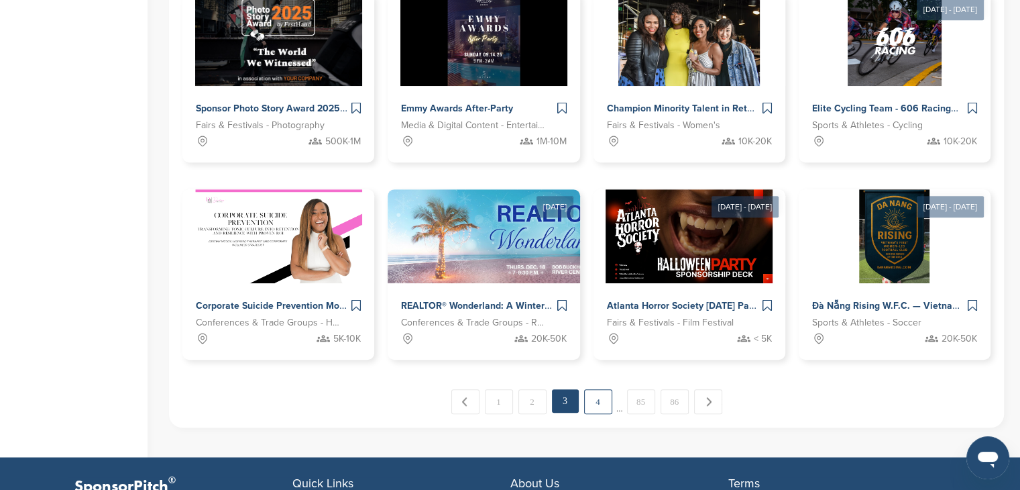
click at [598, 400] on link "4" at bounding box center [598, 401] width 28 height 25
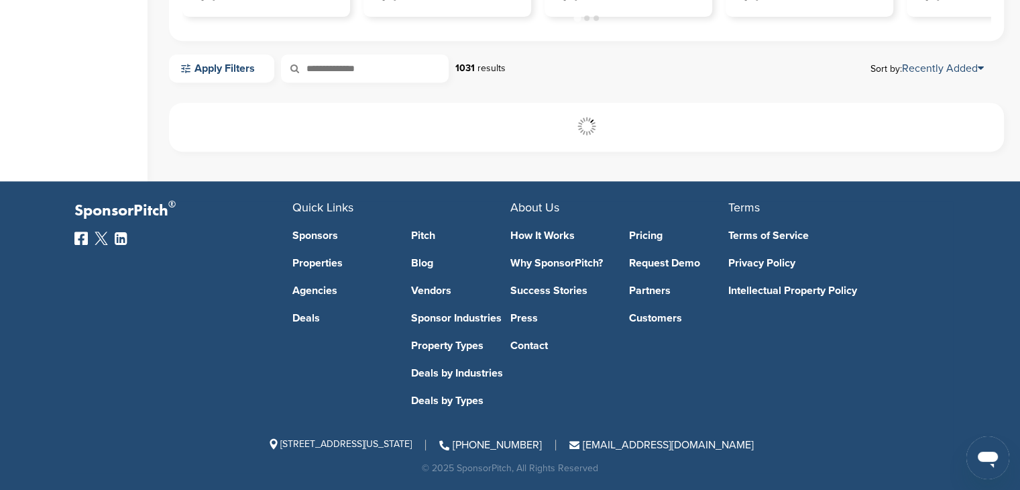
scroll to position [599, 0]
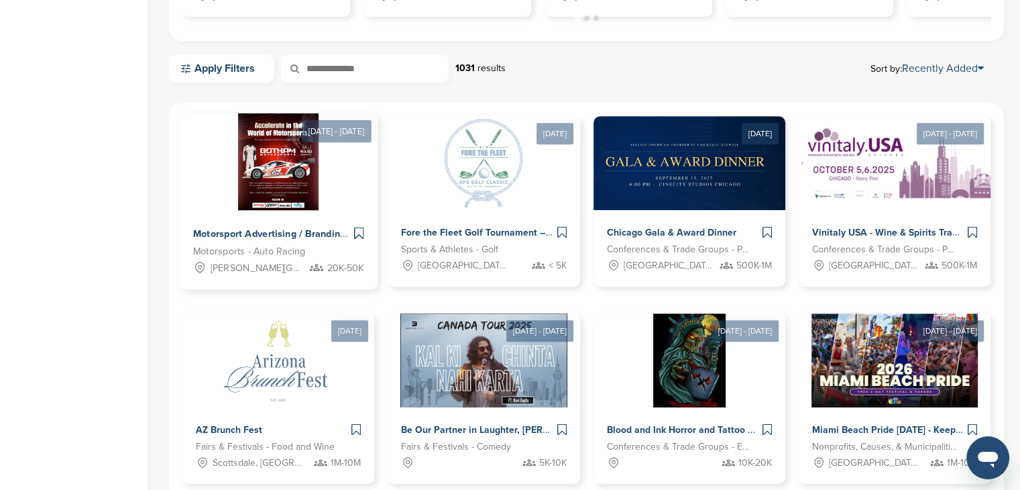
click at [284, 227] on div "Motorsport Advertising / Branding Opportunity" at bounding box center [272, 234] width 158 height 19
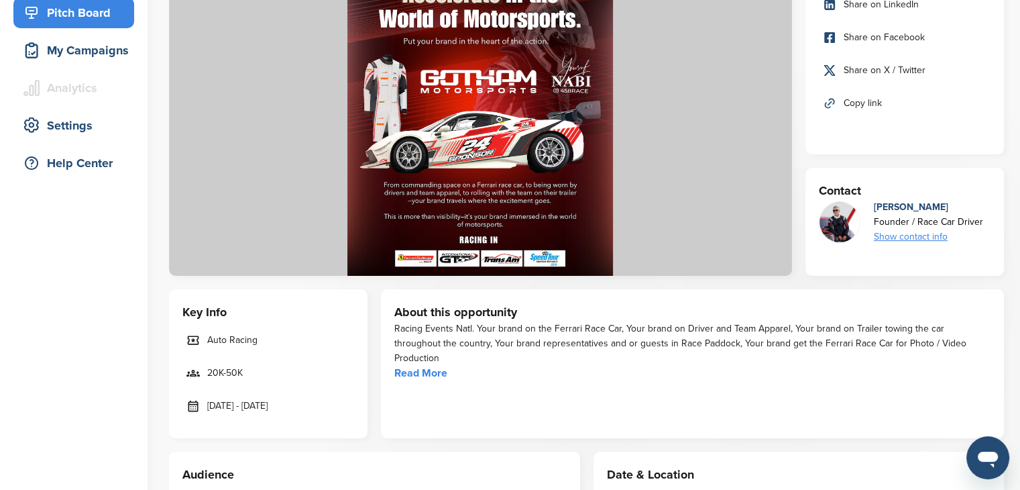
scroll to position [174, 0]
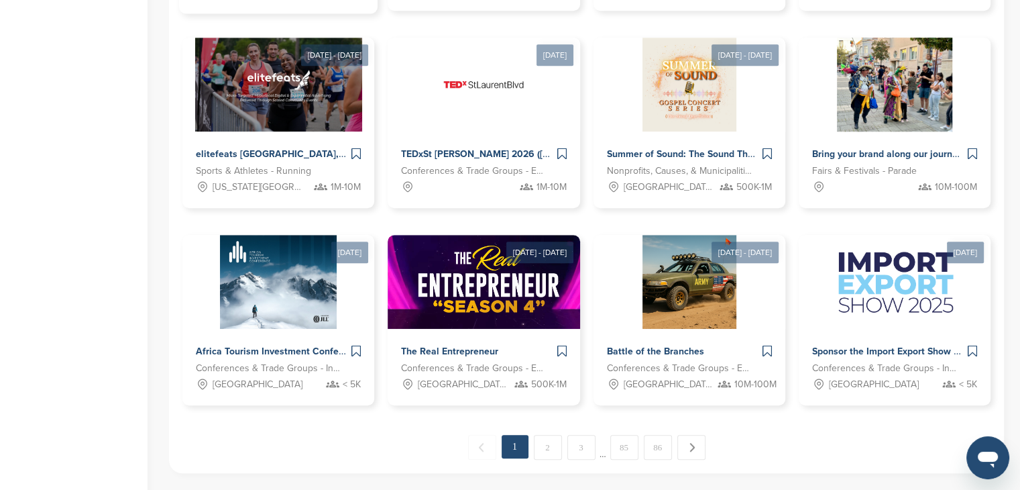
scroll to position [875, 0]
click at [682, 323] on img at bounding box center [689, 280] width 97 height 97
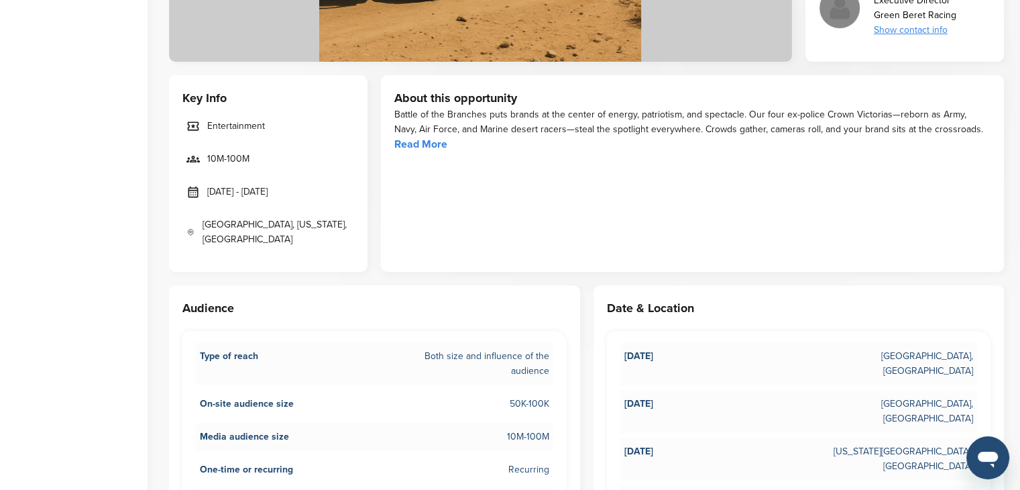
scroll to position [389, 0]
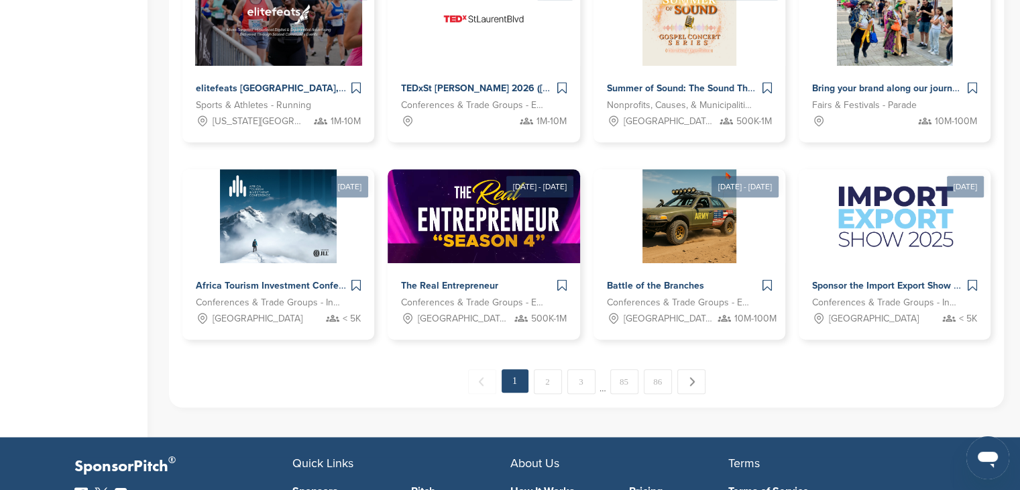
scroll to position [941, 0]
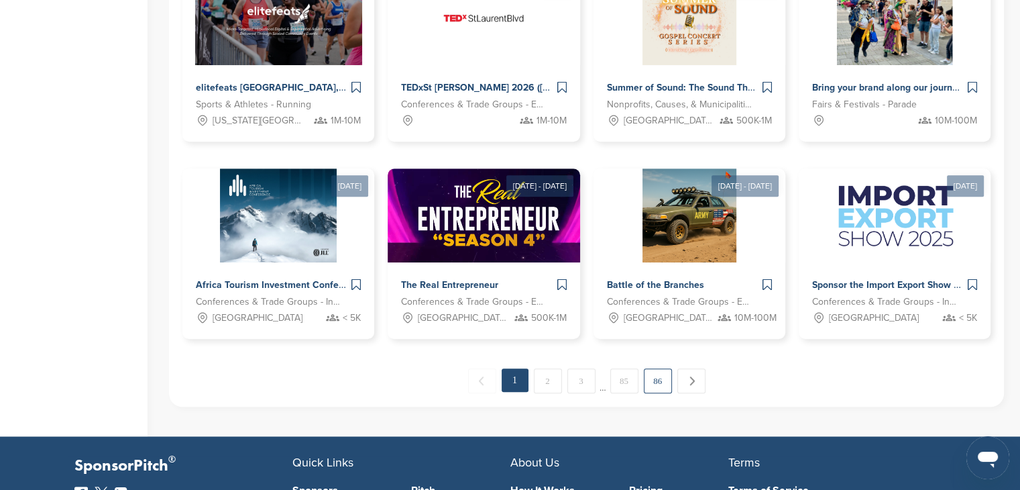
click at [655, 376] on link "86" at bounding box center [658, 380] width 28 height 25
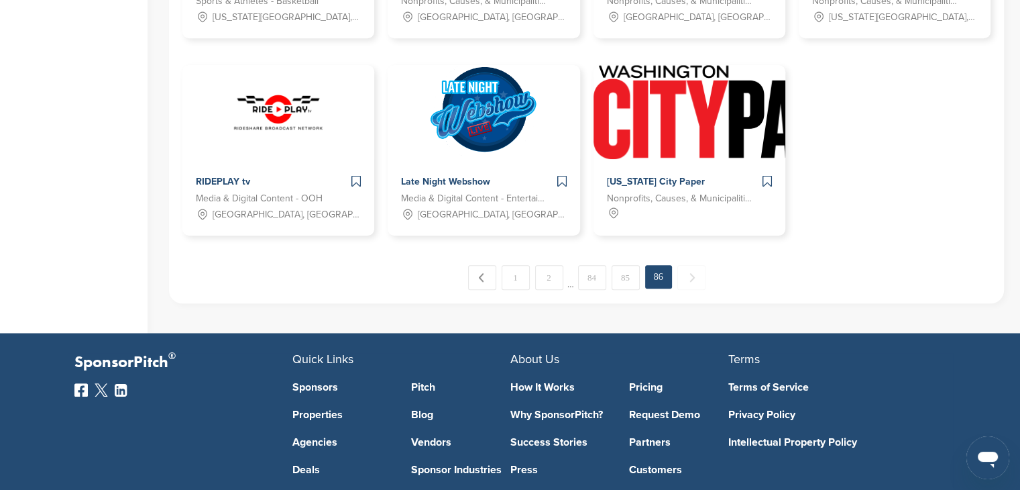
scroll to position [1045, 0]
click at [612, 275] on link "85" at bounding box center [626, 276] width 28 height 25
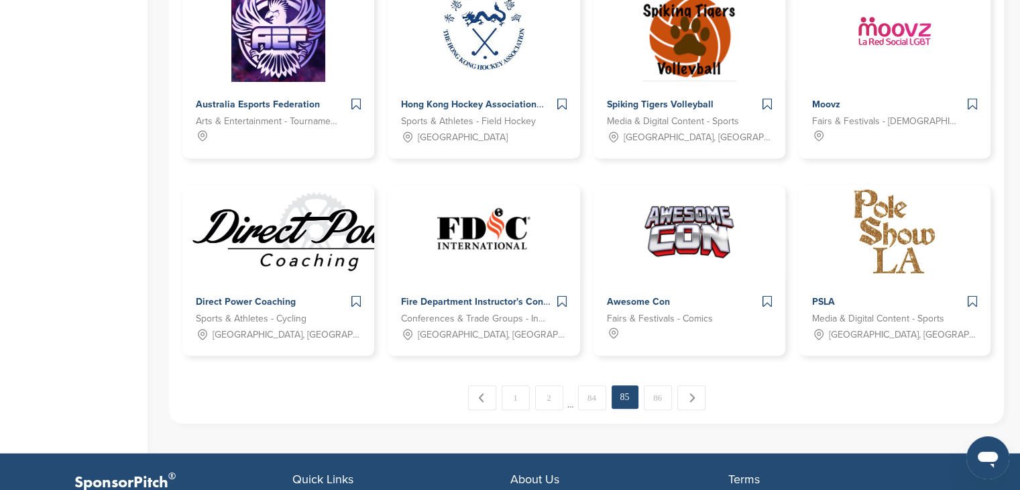
scroll to position [926, 0]
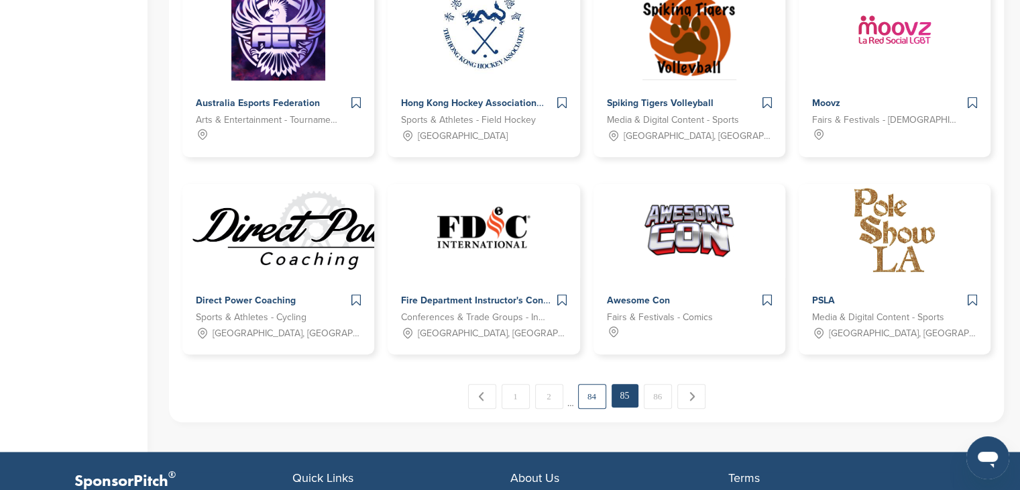
click at [589, 390] on link "84" at bounding box center [592, 396] width 28 height 25
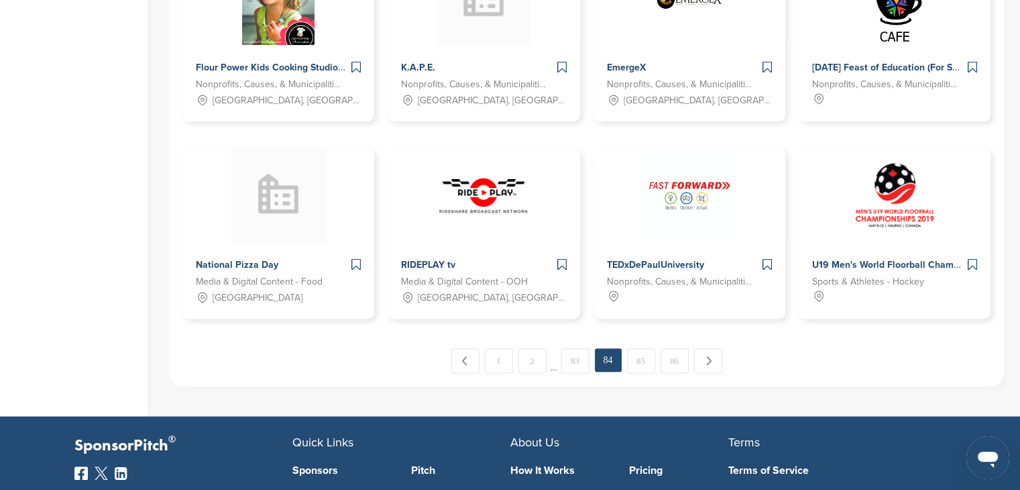
scroll to position [963, 0]
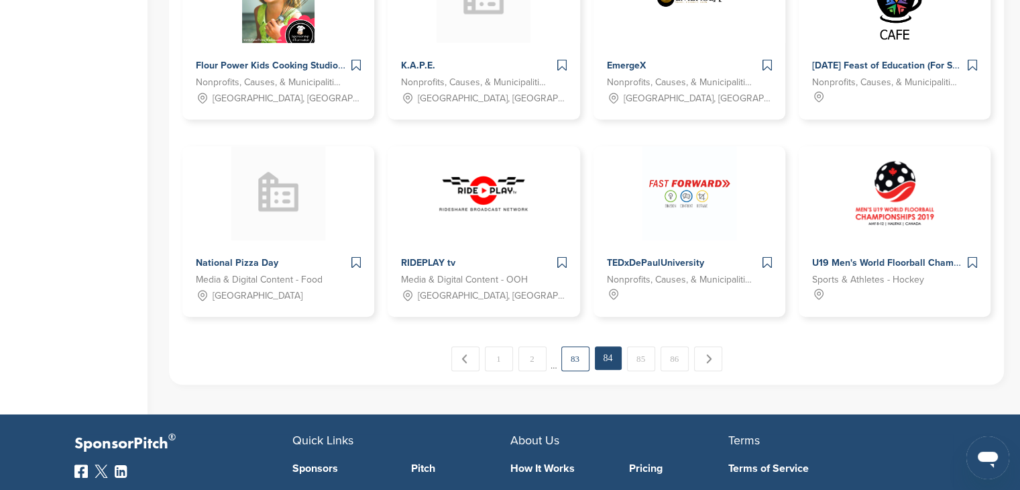
click at [572, 349] on link "83" at bounding box center [575, 358] width 28 height 25
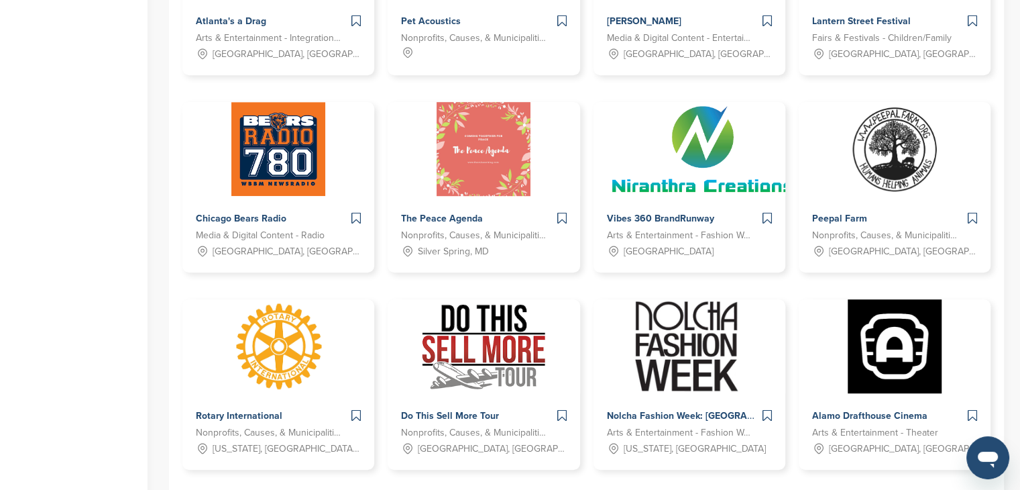
scroll to position [919, 0]
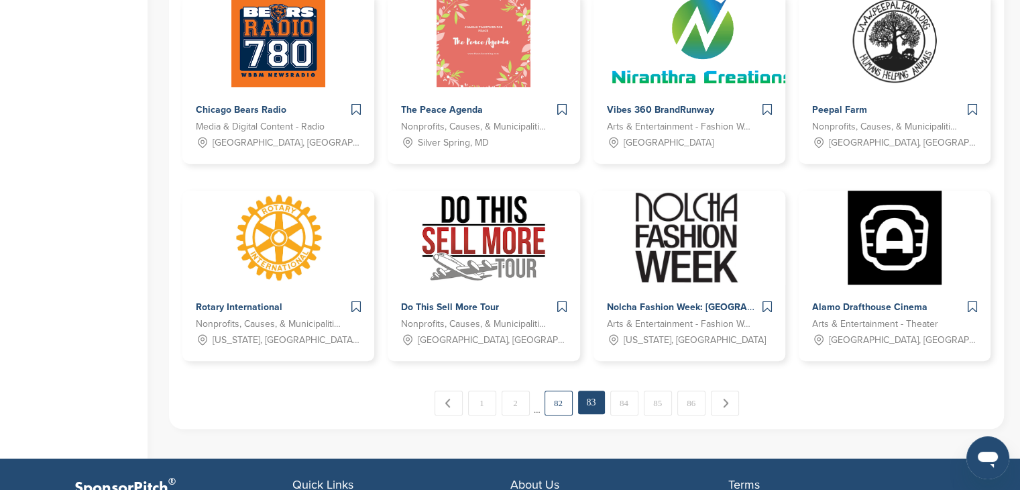
click at [553, 400] on link "82" at bounding box center [559, 402] width 28 height 25
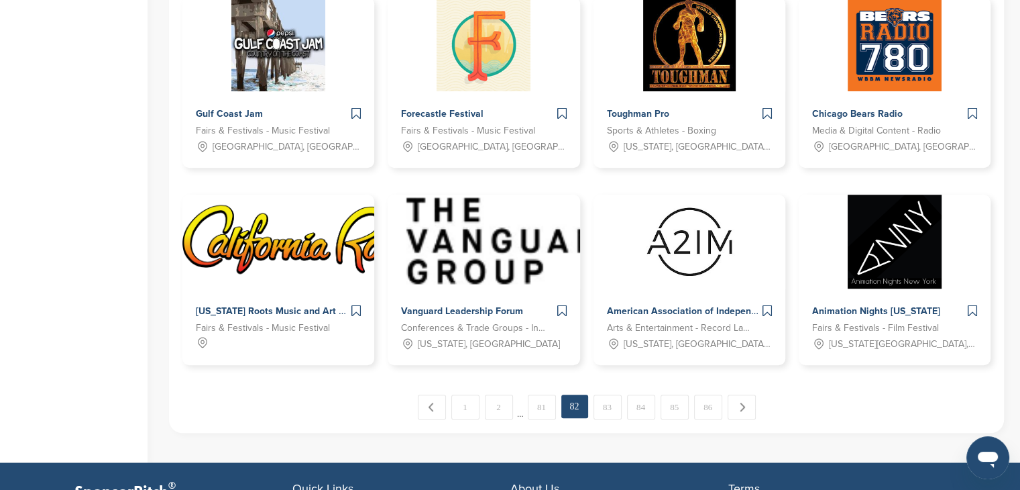
scroll to position [915, 0]
click at [539, 409] on link "81" at bounding box center [542, 406] width 28 height 25
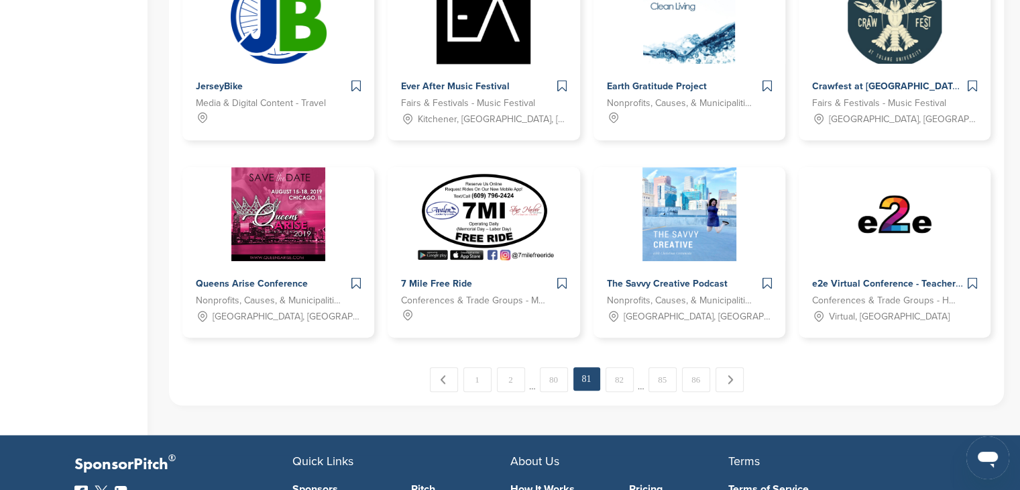
scroll to position [946, 0]
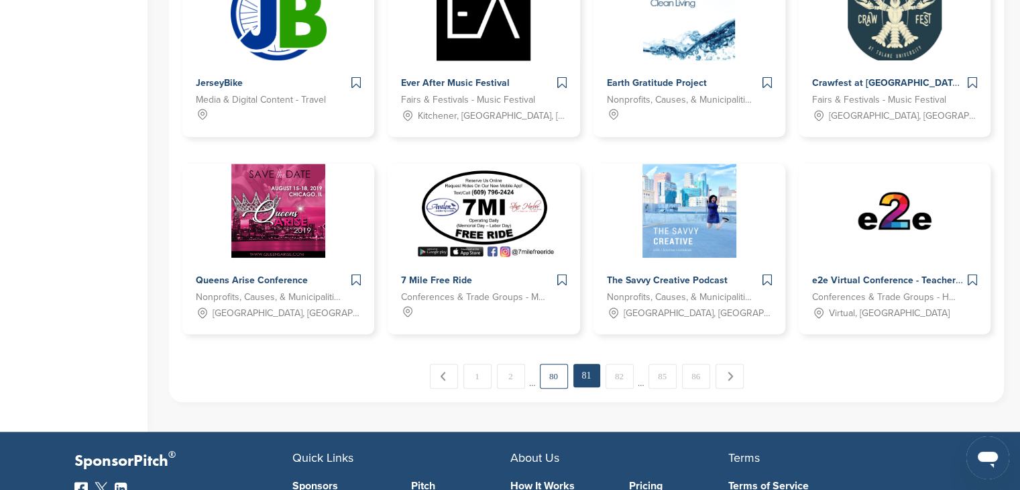
click at [547, 372] on link "80" at bounding box center [554, 376] width 28 height 25
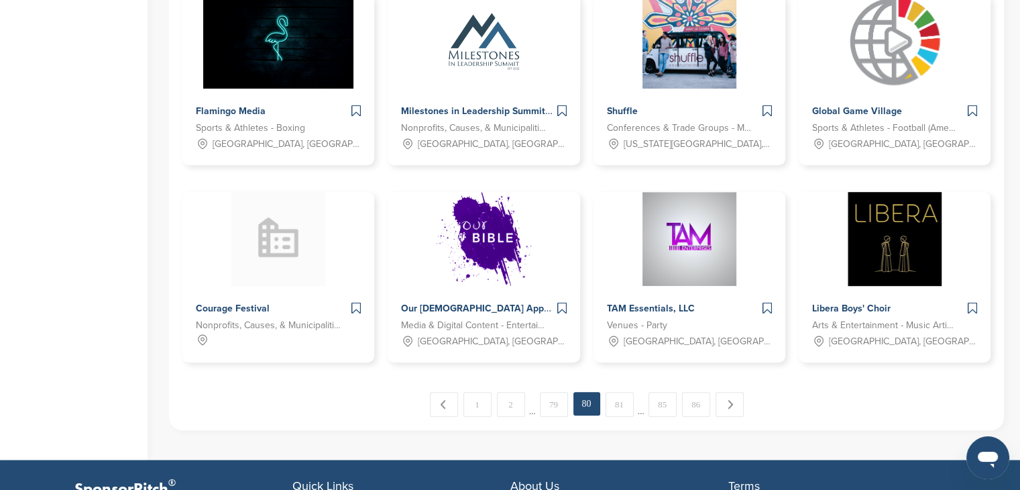
scroll to position [918, 0]
click at [559, 404] on link "79" at bounding box center [554, 403] width 28 height 25
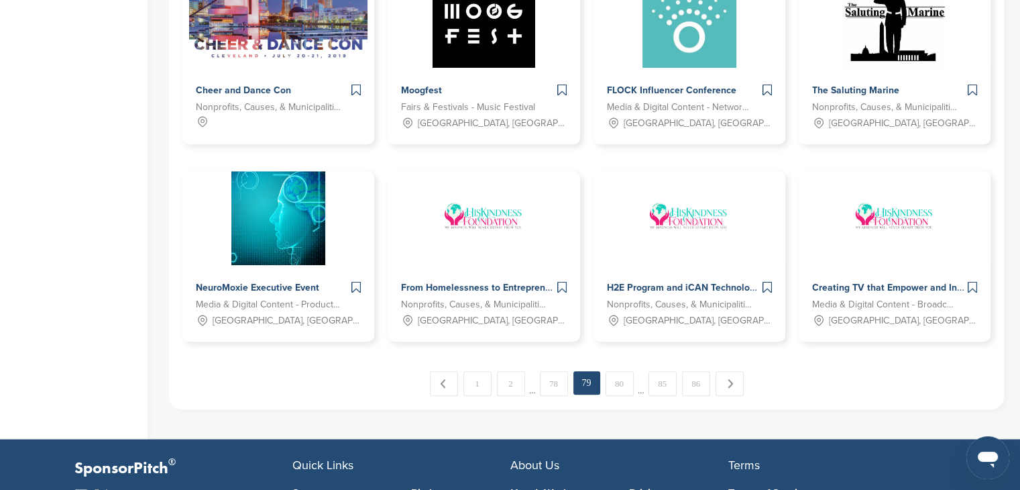
scroll to position [938, 0]
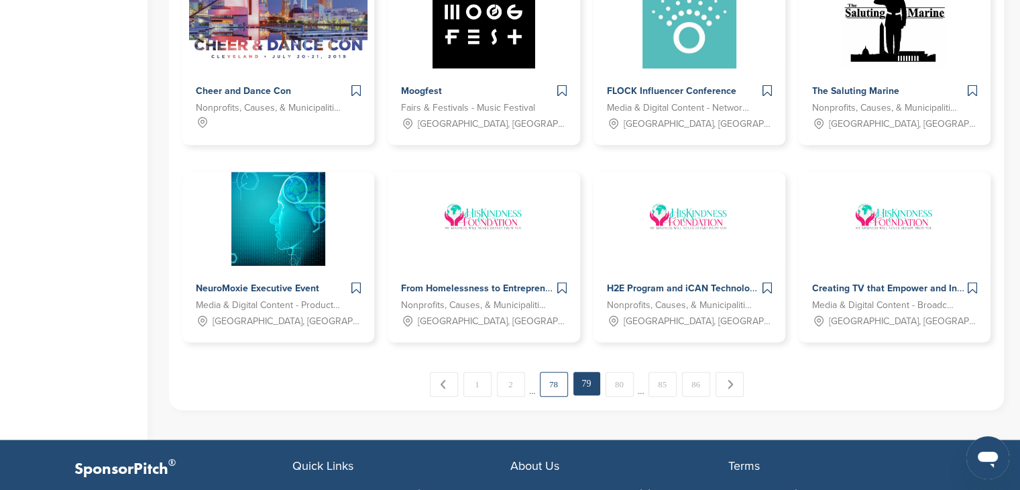
click at [557, 379] on link "78" at bounding box center [554, 384] width 28 height 25
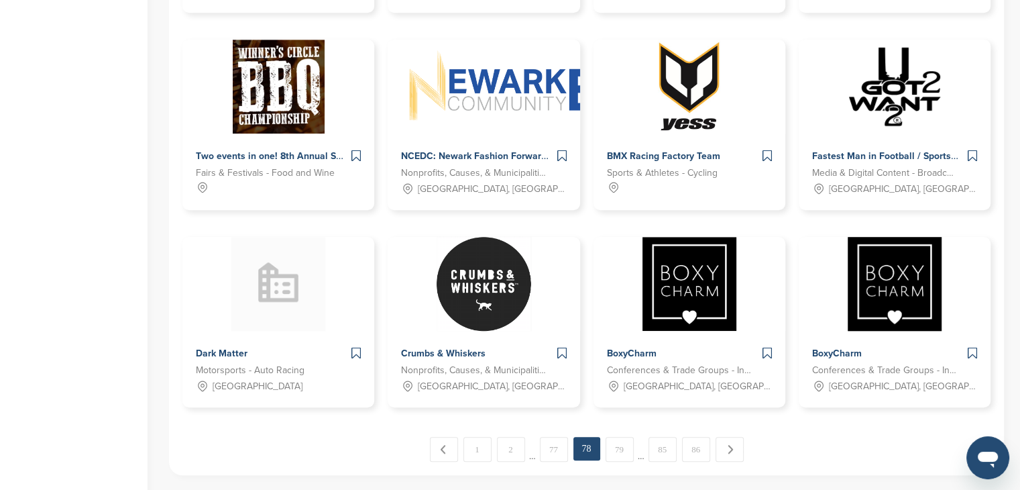
scroll to position [971, 0]
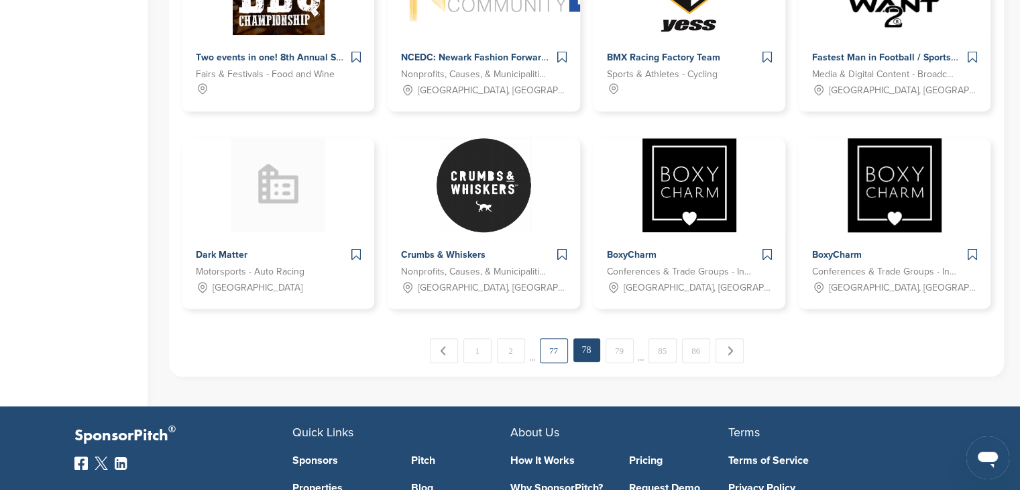
click at [559, 353] on link "77" at bounding box center [554, 350] width 28 height 25
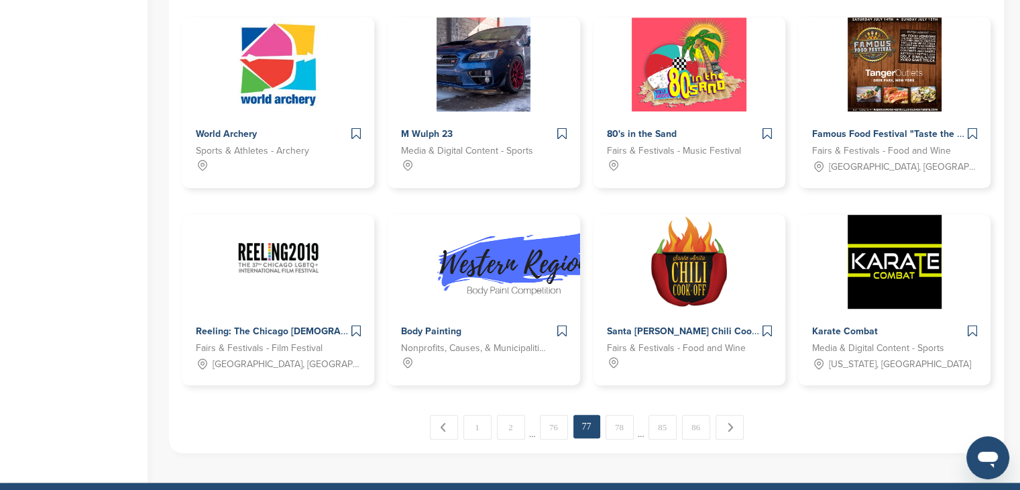
scroll to position [894, 0]
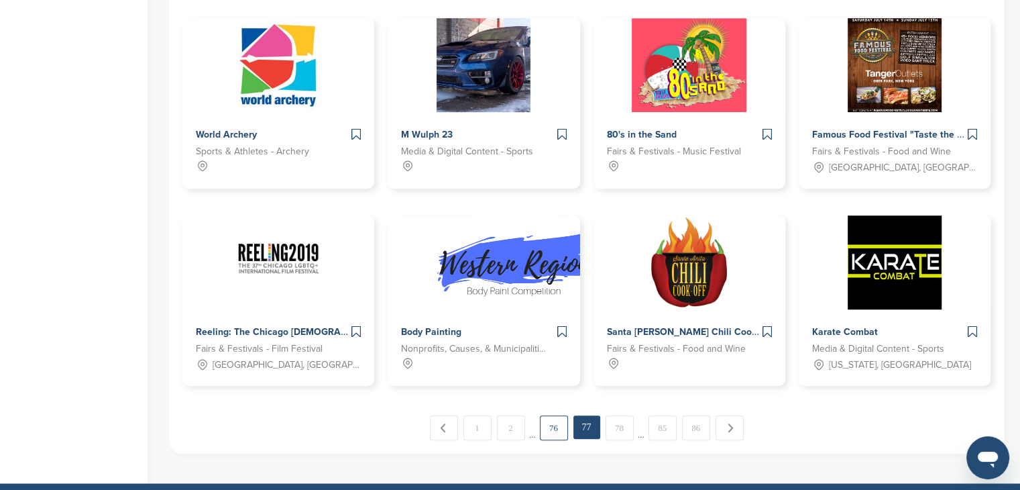
click at [549, 425] on link "76" at bounding box center [554, 427] width 28 height 25
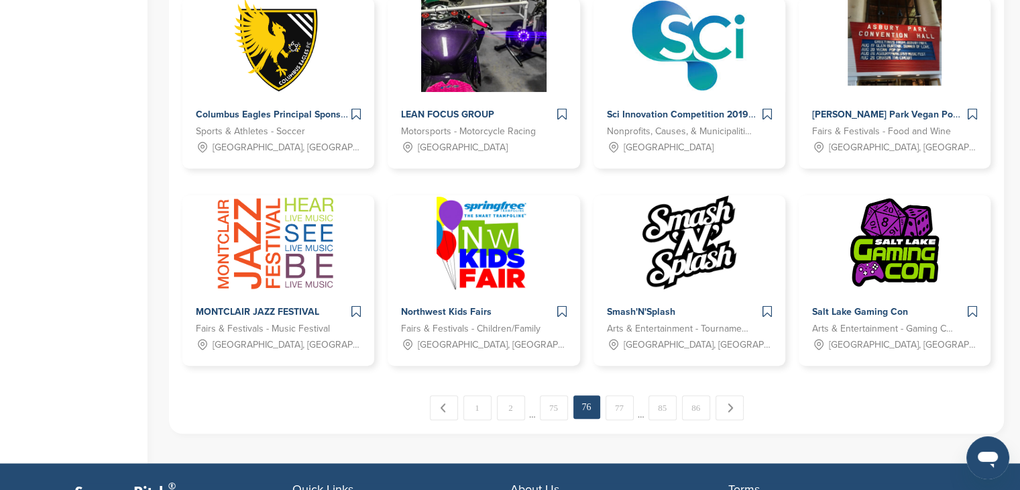
scroll to position [916, 0]
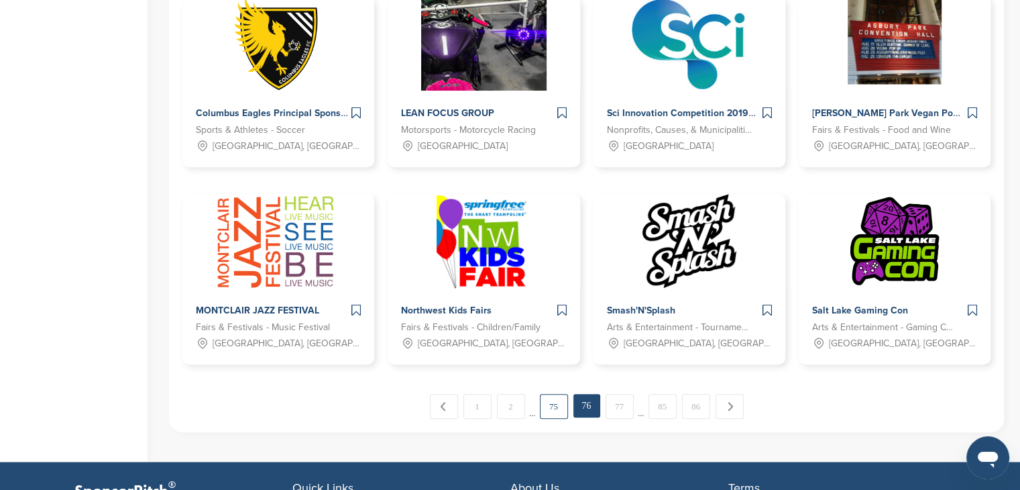
click at [553, 403] on link "75" at bounding box center [554, 406] width 28 height 25
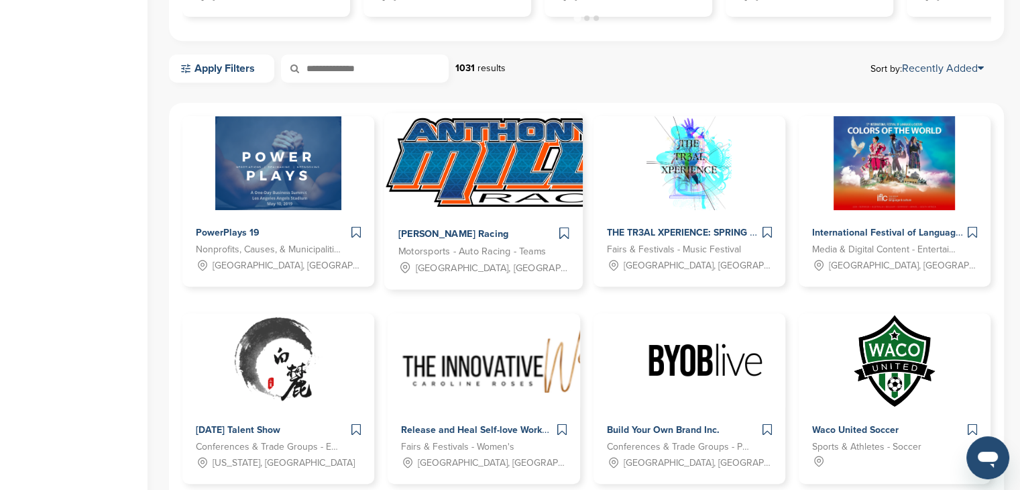
click at [491, 254] on span "Motorsports - Auto Racing - Teams" at bounding box center [472, 251] width 148 height 15
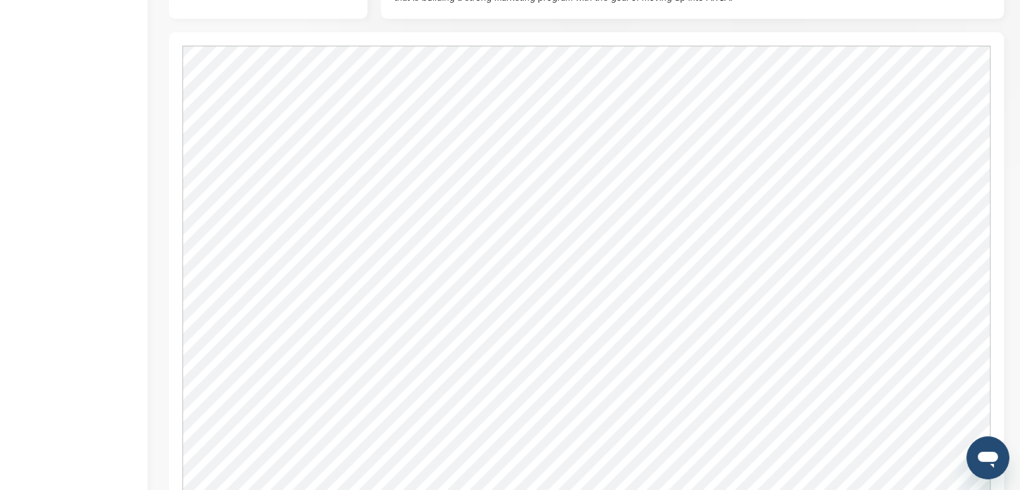
scroll to position [518, 0]
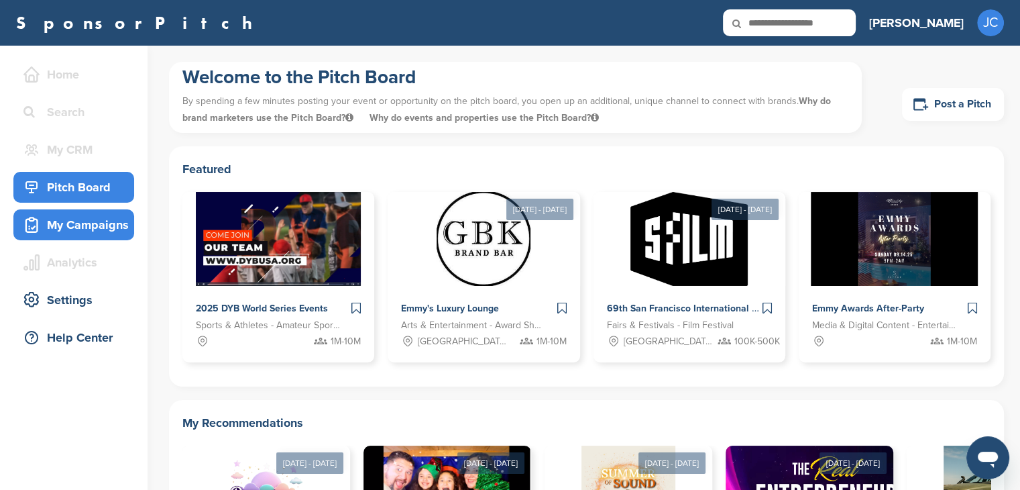
click at [125, 224] on div "My Campaigns" at bounding box center [77, 225] width 114 height 24
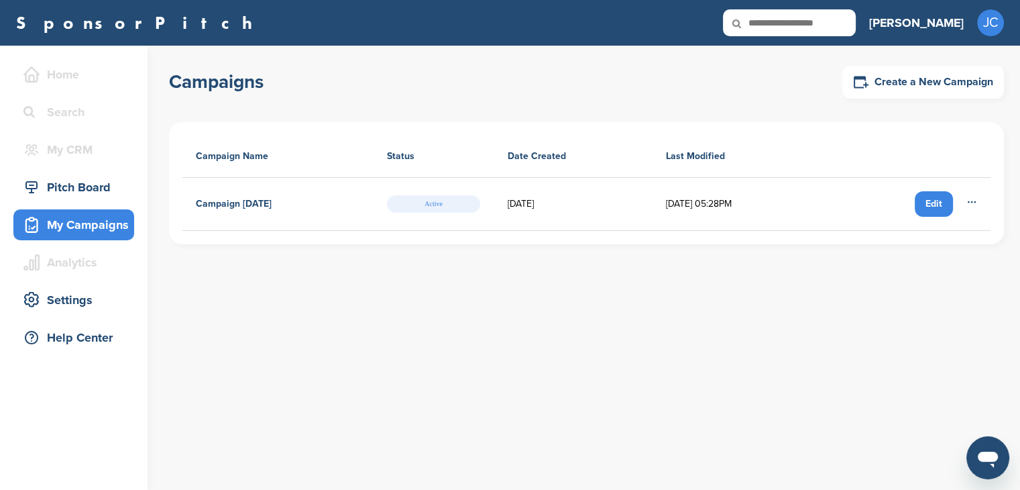
click at [938, 203] on div "Edit" at bounding box center [934, 203] width 38 height 25
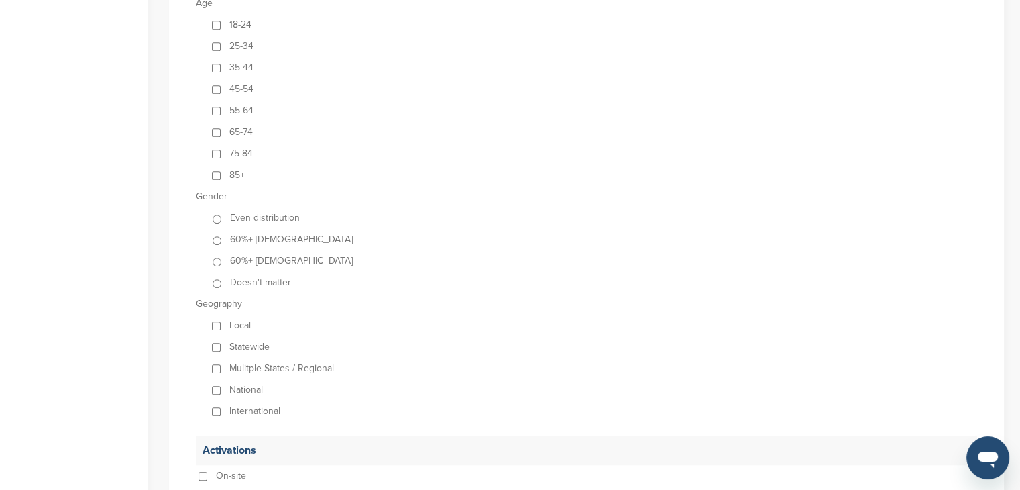
scroll to position [940, 0]
click at [224, 257] on div "60%+ male" at bounding box center [593, 256] width 768 height 21
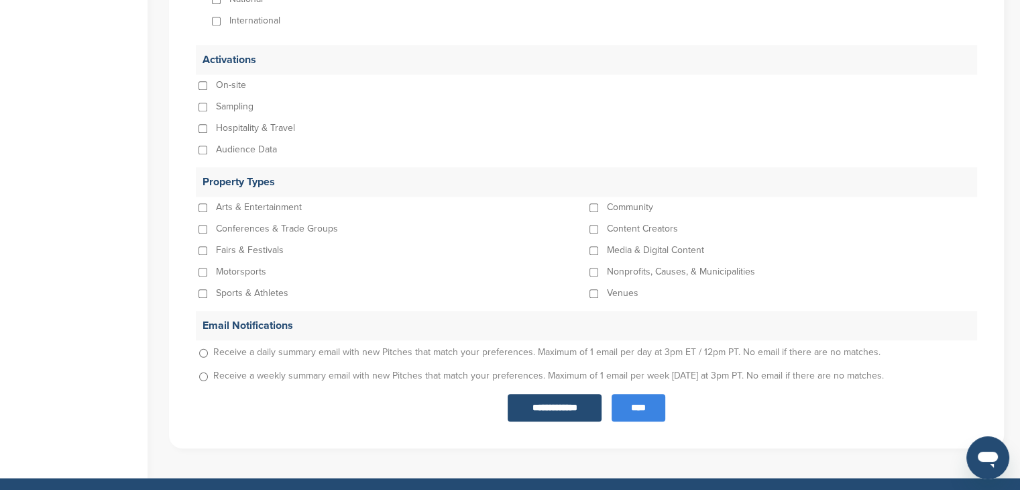
scroll to position [1325, 0]
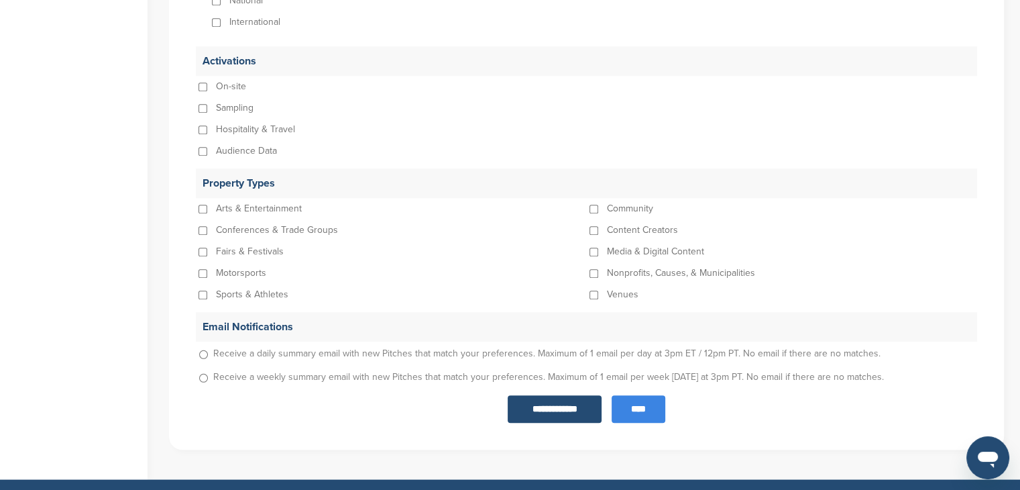
click at [629, 410] on input "****" at bounding box center [639, 408] width 54 height 27
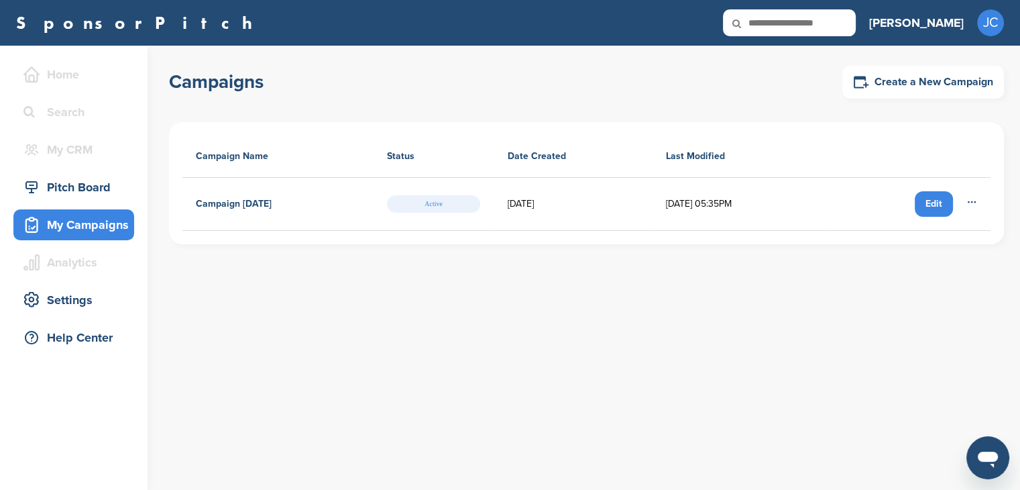
click at [970, 202] on icon at bounding box center [971, 202] width 11 height 11
click at [935, 206] on div "Edit" at bounding box center [934, 203] width 38 height 25
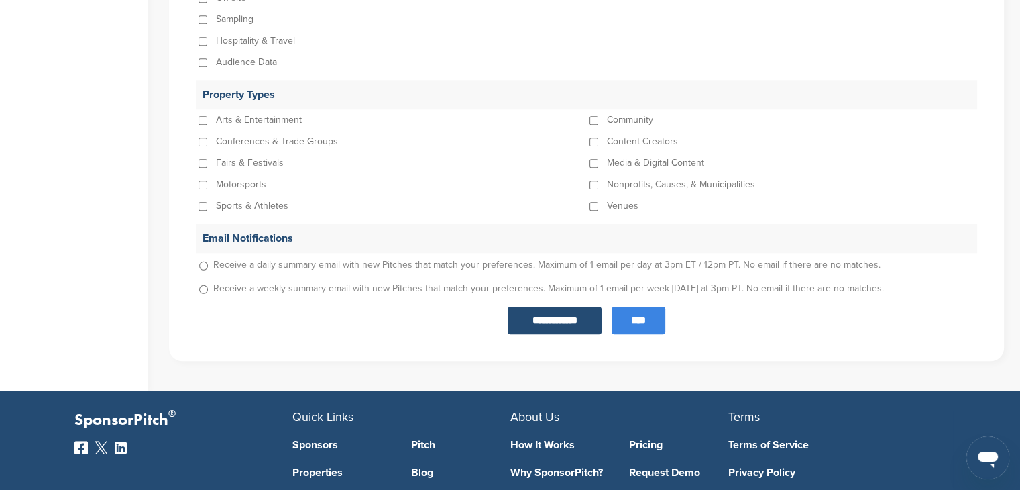
scroll to position [1415, 0]
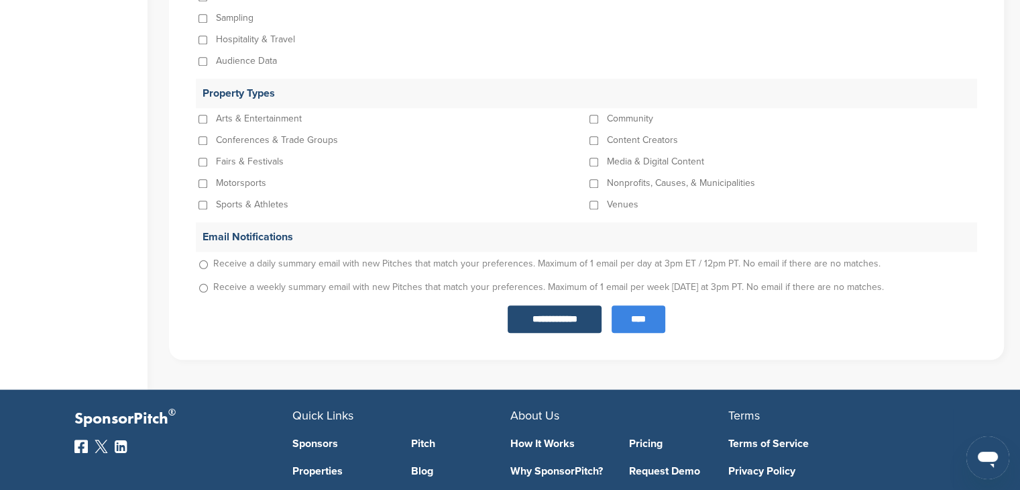
click at [643, 327] on input "****" at bounding box center [639, 318] width 54 height 27
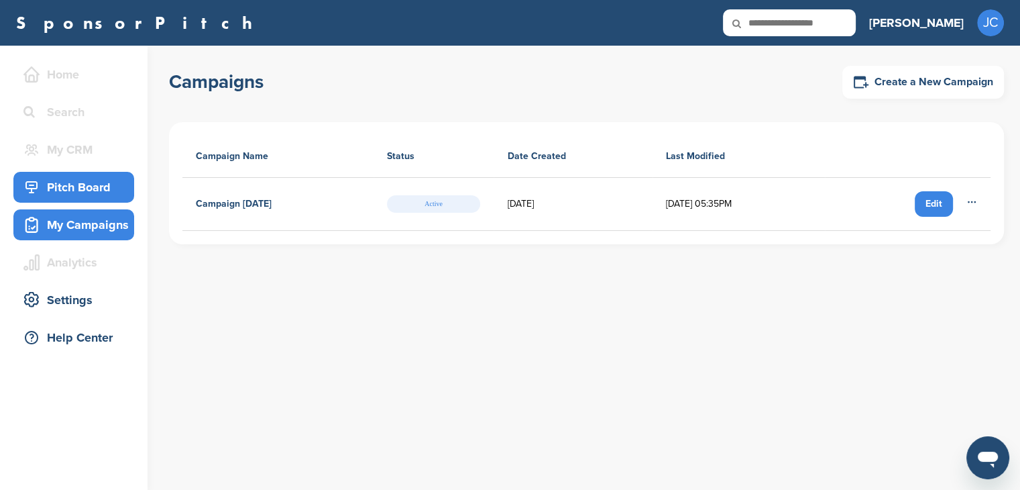
click at [91, 182] on div "Pitch Board" at bounding box center [77, 187] width 114 height 24
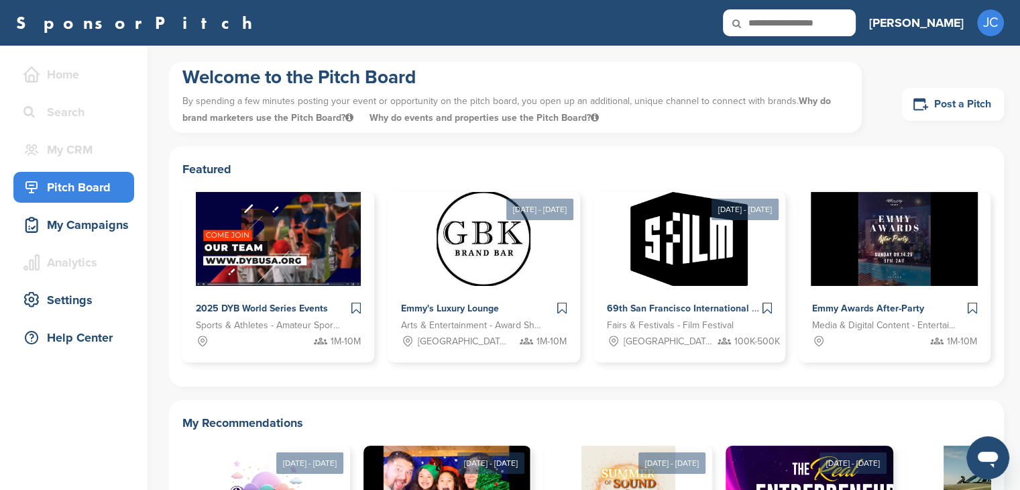
click at [968, 104] on link "Post a Pitch" at bounding box center [953, 104] width 102 height 33
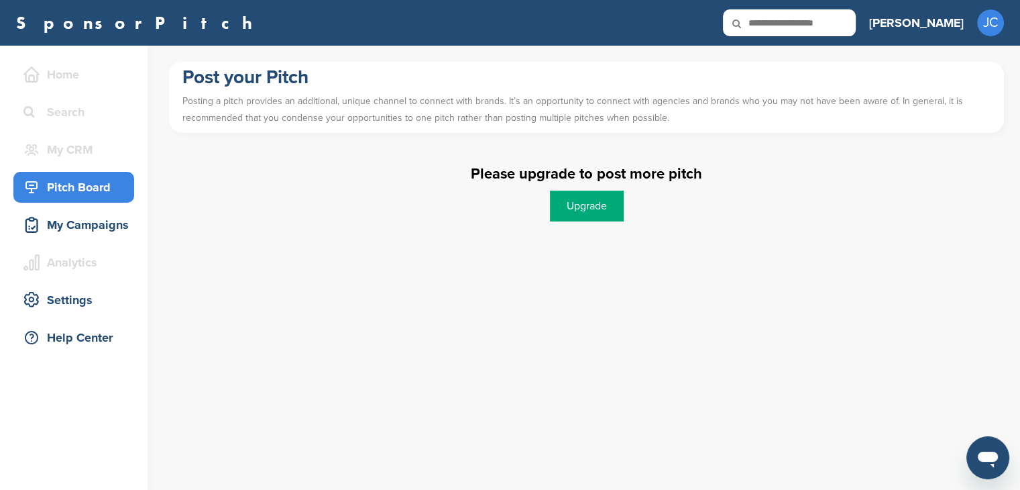
click at [40, 200] on div "Pitch Board" at bounding box center [73, 187] width 121 height 31
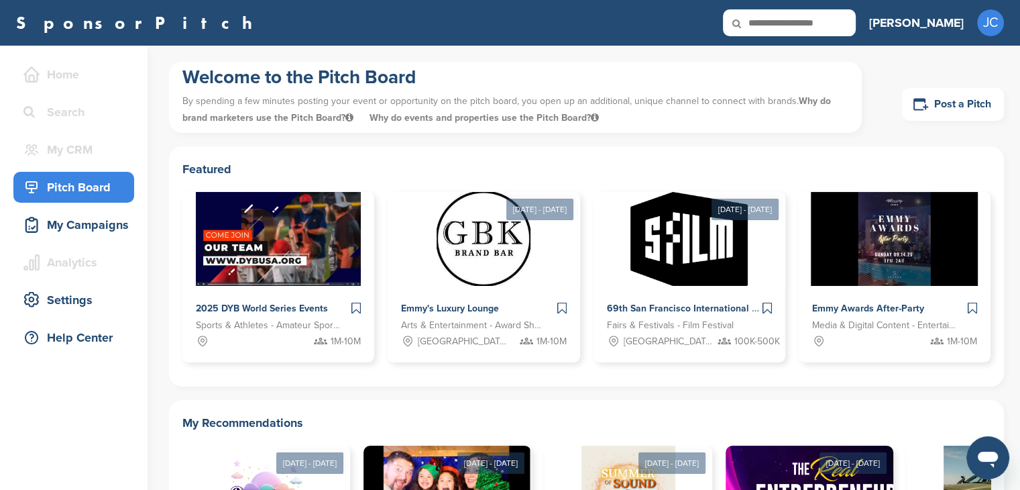
click at [847, 19] on input "text" at bounding box center [789, 22] width 133 height 27
type input "**********"
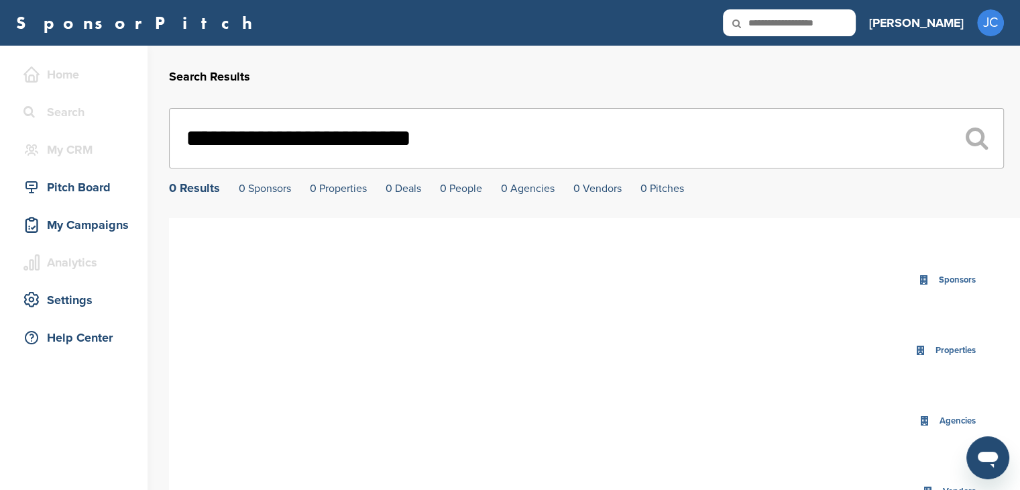
click at [968, 425] on div "Agencies" at bounding box center [957, 420] width 43 height 15
click at [83, 183] on div "Pitch Board" at bounding box center [77, 187] width 114 height 24
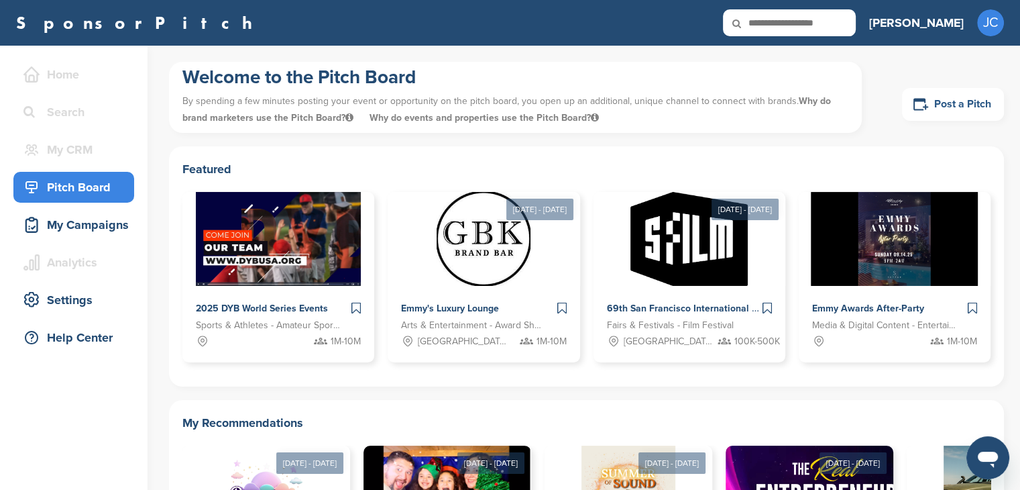
click at [951, 107] on link "Post a Pitch" at bounding box center [953, 104] width 102 height 33
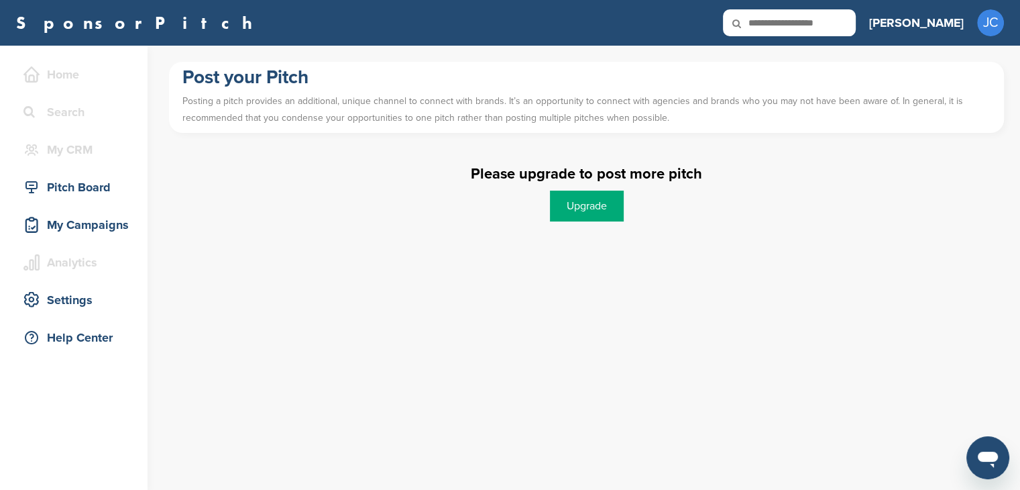
click at [610, 208] on link "Upgrade" at bounding box center [587, 205] width 74 height 31
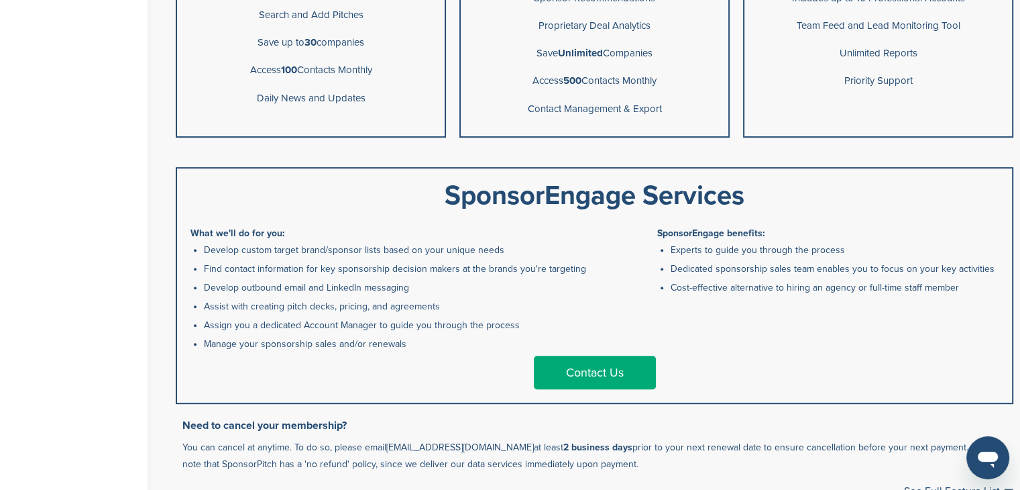
scroll to position [547, 0]
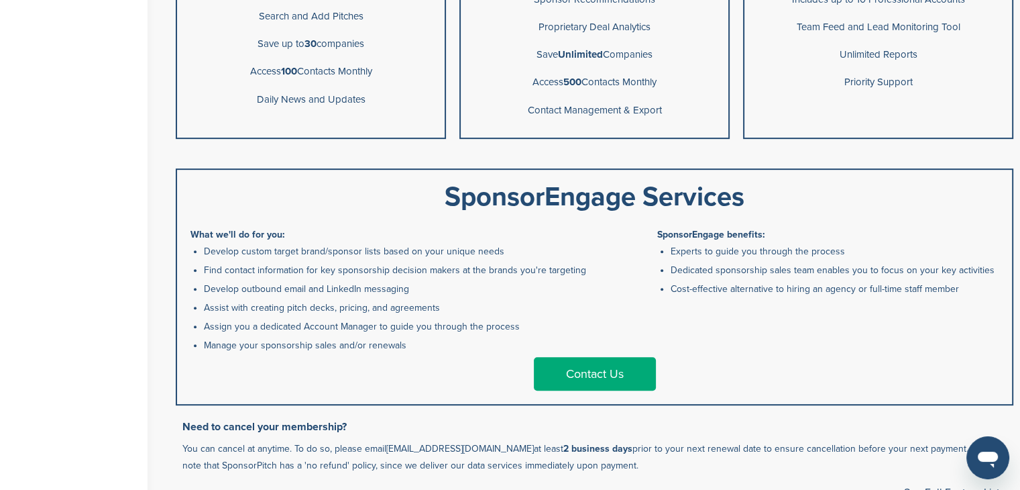
click at [596, 372] on link "Contact Us" at bounding box center [595, 374] width 122 height 34
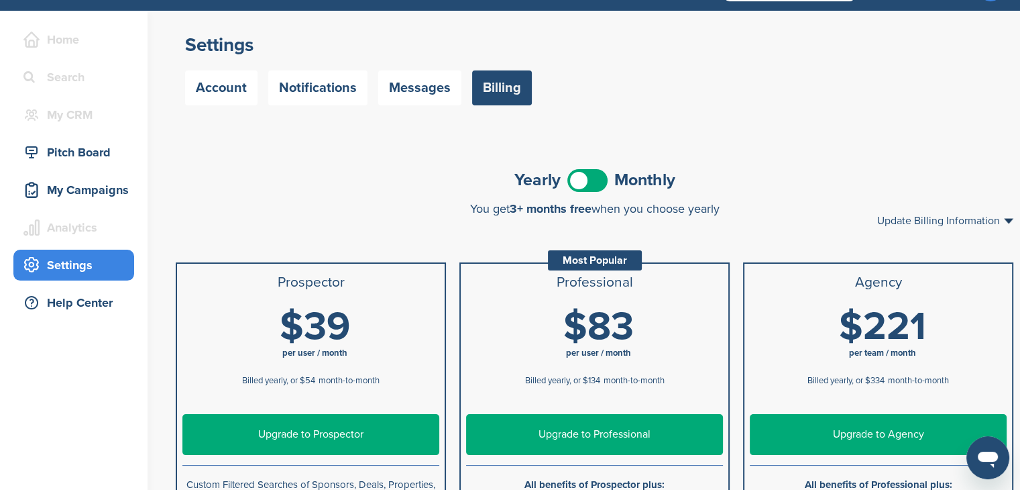
scroll to position [36, 0]
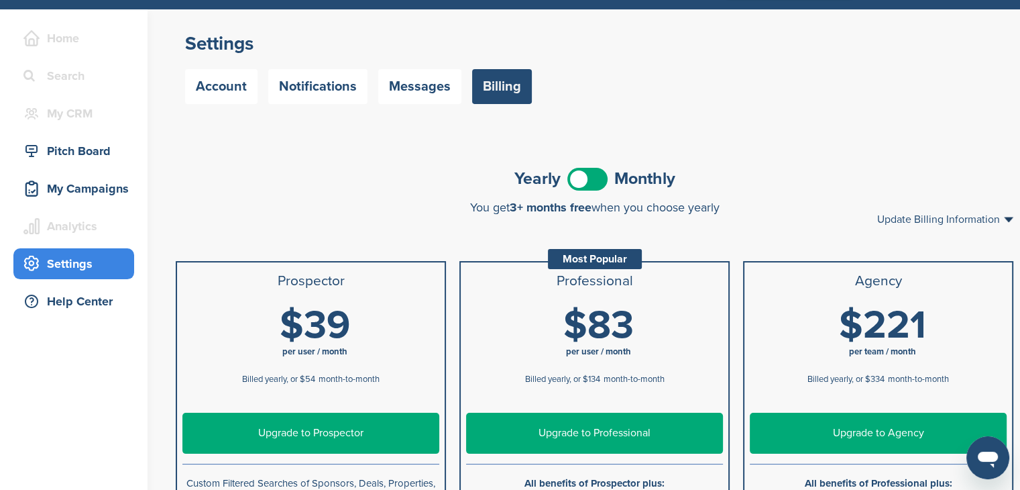
click at [604, 175] on span at bounding box center [587, 179] width 40 height 23
click at [577, 175] on span at bounding box center [587, 179] width 40 height 23
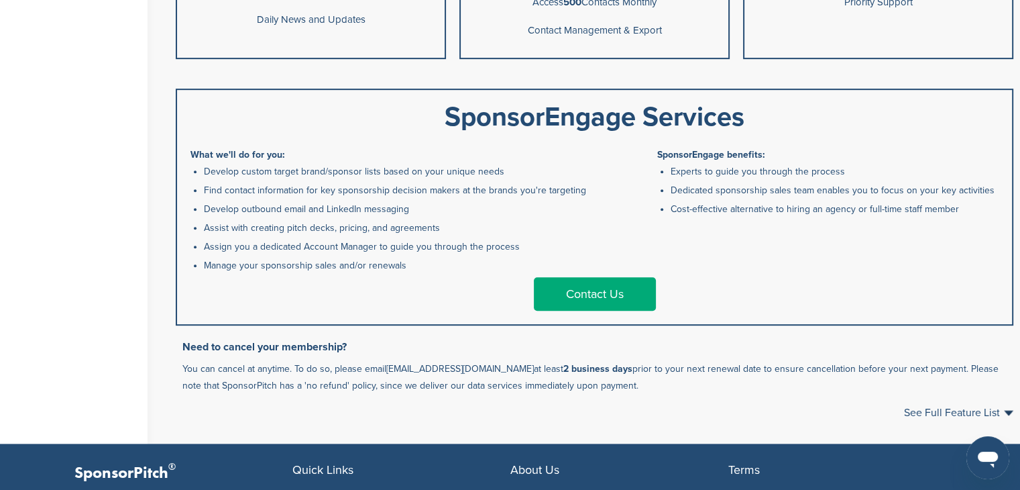
scroll to position [632, 0]
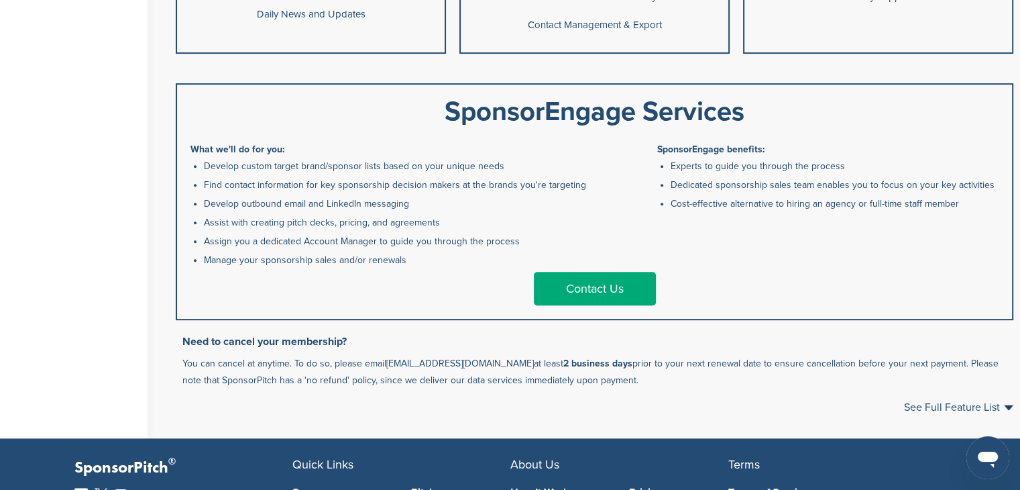
click at [610, 285] on link "Contact Us" at bounding box center [595, 289] width 122 height 34
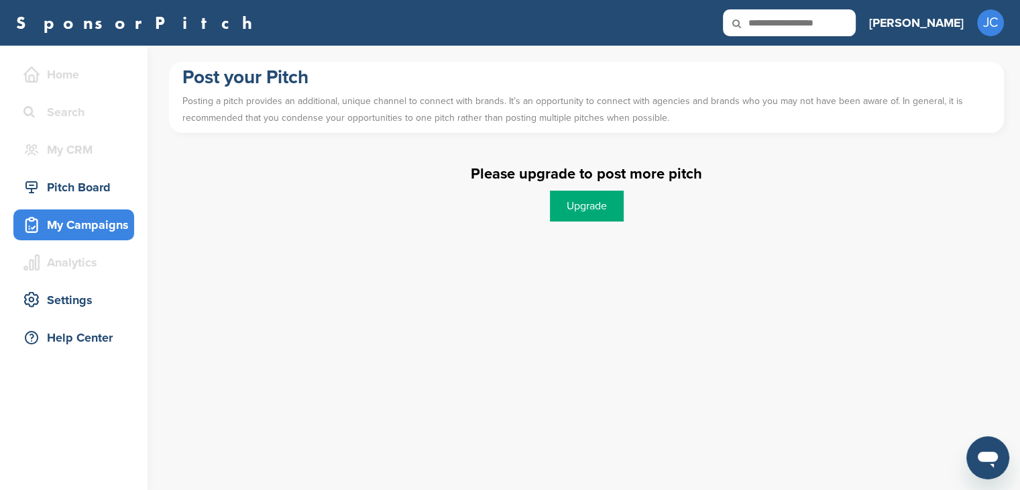
click at [73, 223] on div "My Campaigns" at bounding box center [77, 225] width 114 height 24
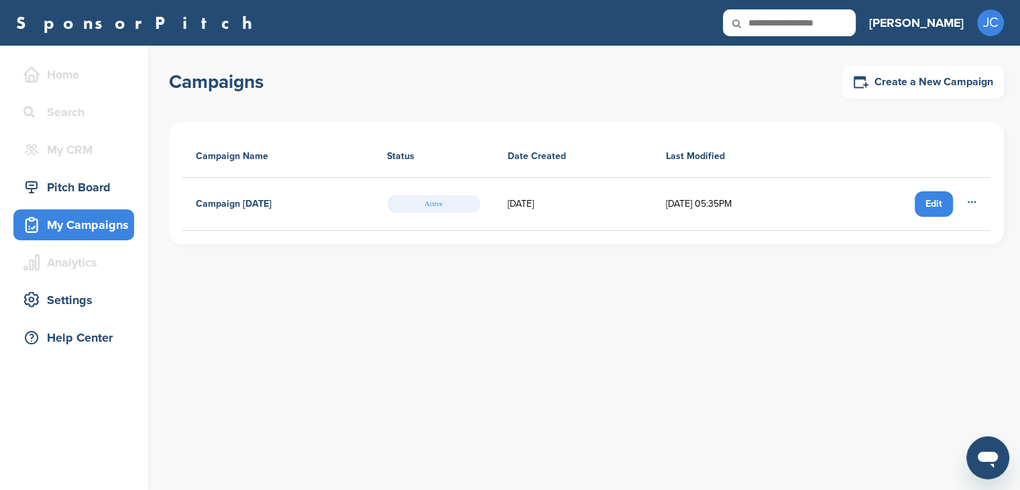
click at [258, 204] on h4 "Campaign October 04, 2025" at bounding box center [234, 204] width 76 height 15
click at [972, 201] on icon at bounding box center [971, 202] width 11 height 11
click at [967, 274] on span "Delete" at bounding box center [956, 275] width 56 height 15
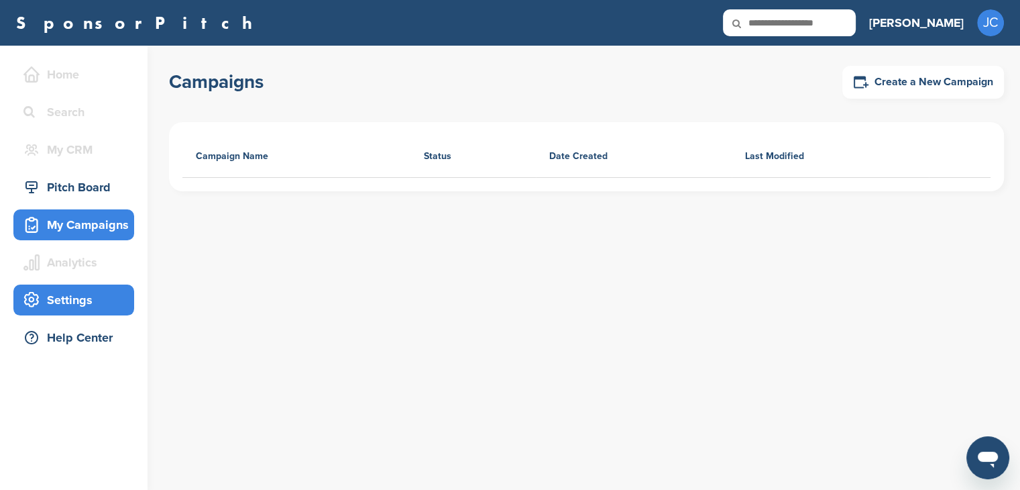
click at [60, 296] on div "Settings" at bounding box center [77, 300] width 114 height 24
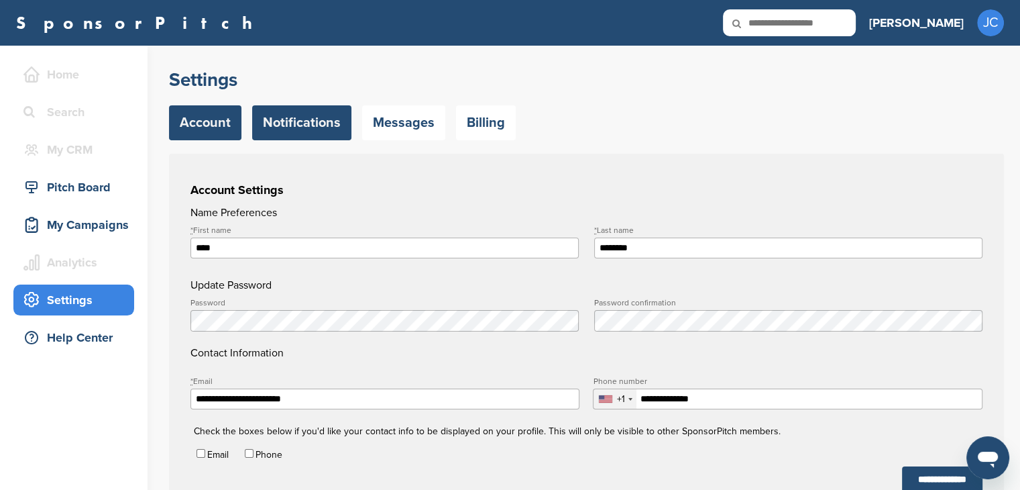
click at [325, 116] on link "Notifications" at bounding box center [301, 122] width 99 height 35
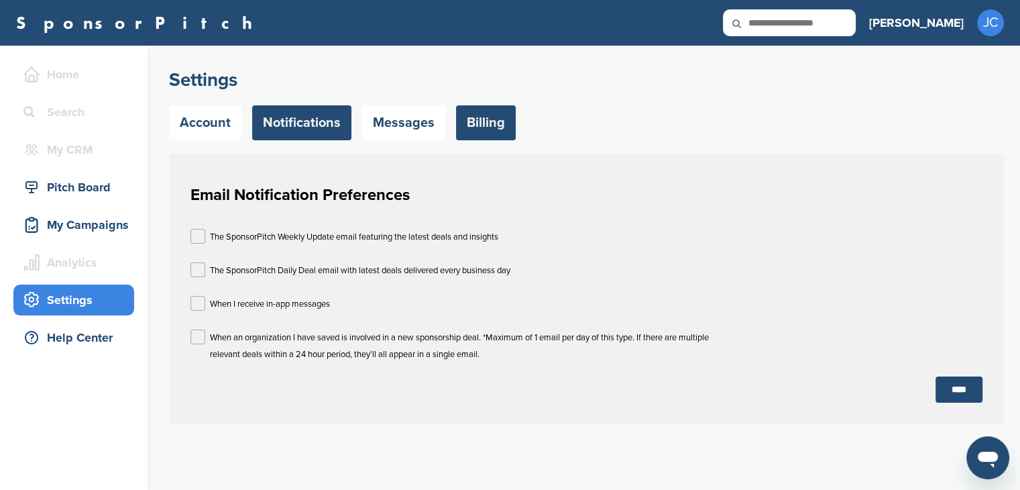
click at [475, 117] on link "Billing" at bounding box center [486, 122] width 60 height 35
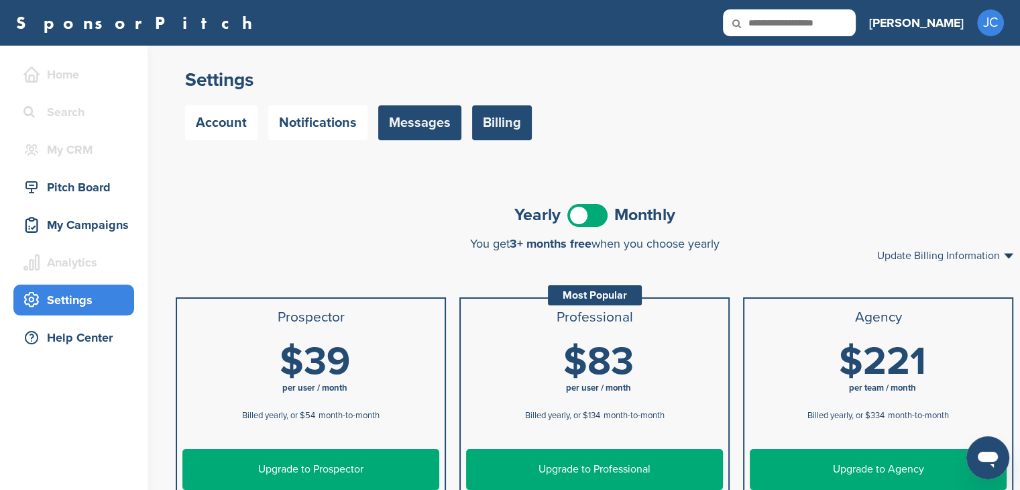
click at [400, 115] on link "Messages" at bounding box center [419, 122] width 83 height 35
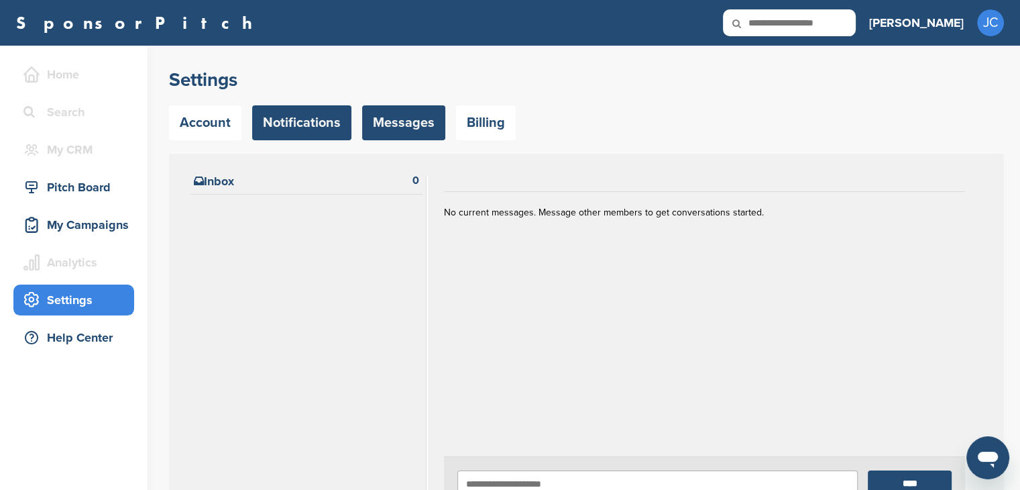
click at [319, 122] on link "Notifications" at bounding box center [301, 122] width 99 height 35
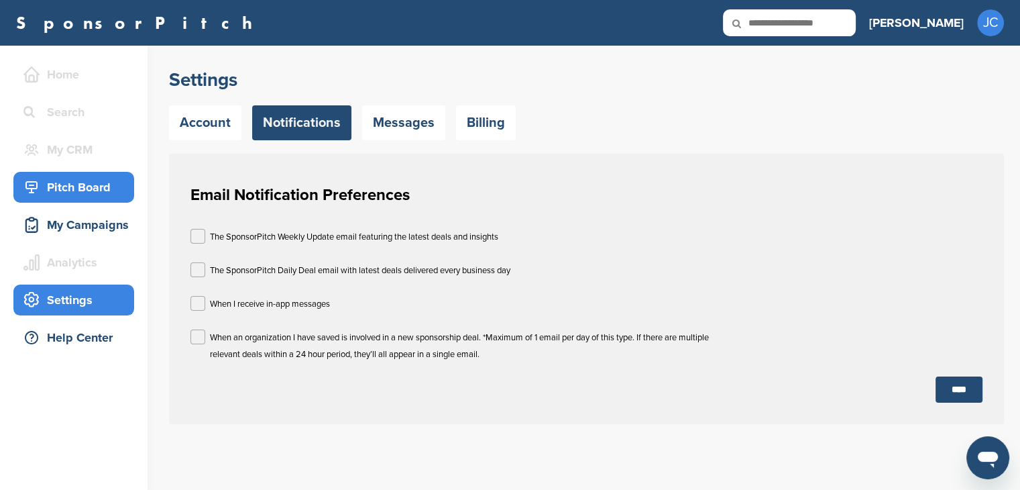
click at [58, 184] on div "Pitch Board" at bounding box center [77, 187] width 114 height 24
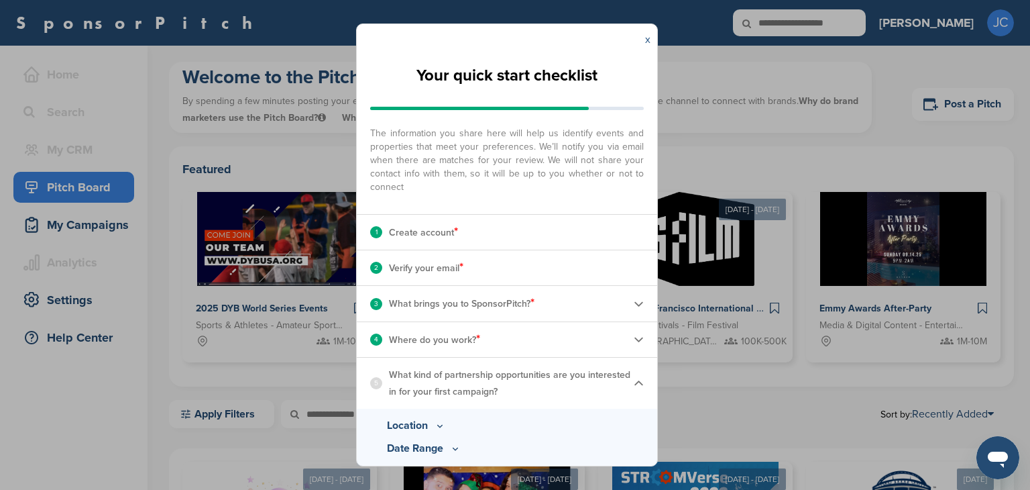
click at [646, 40] on link "x" at bounding box center [647, 39] width 5 height 13
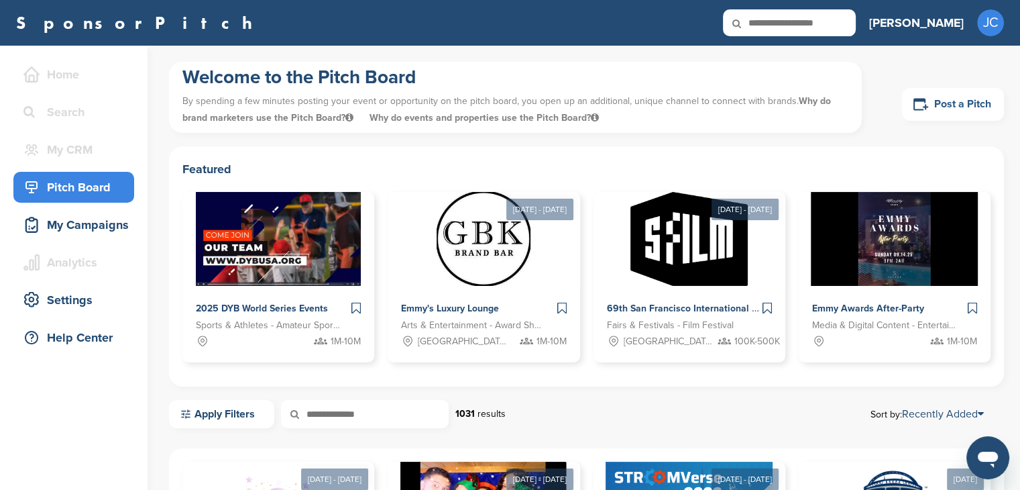
click at [977, 100] on link "Post a Pitch" at bounding box center [953, 104] width 102 height 33
